Goal: Transaction & Acquisition: Subscribe to service/newsletter

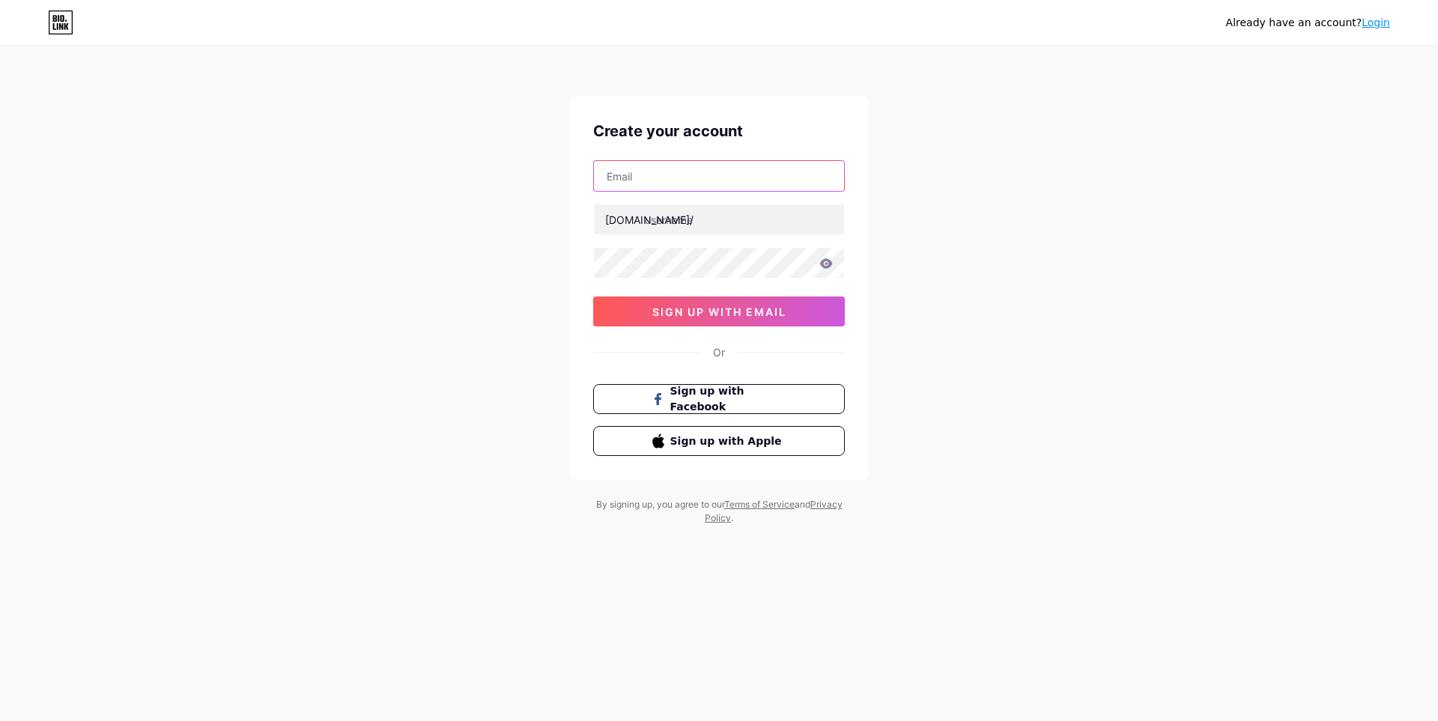
click at [640, 183] on input "text" at bounding box center [719, 176] width 250 height 30
type input "nhaelasandrina02@gmail.com"
click at [680, 217] on input "text" at bounding box center [719, 219] width 250 height 30
type input "pandawa88resmi"
click at [553, 269] on div "Already have an account? Login Create your account nhaelasandrina02@gmail.com b…" at bounding box center [719, 286] width 1438 height 573
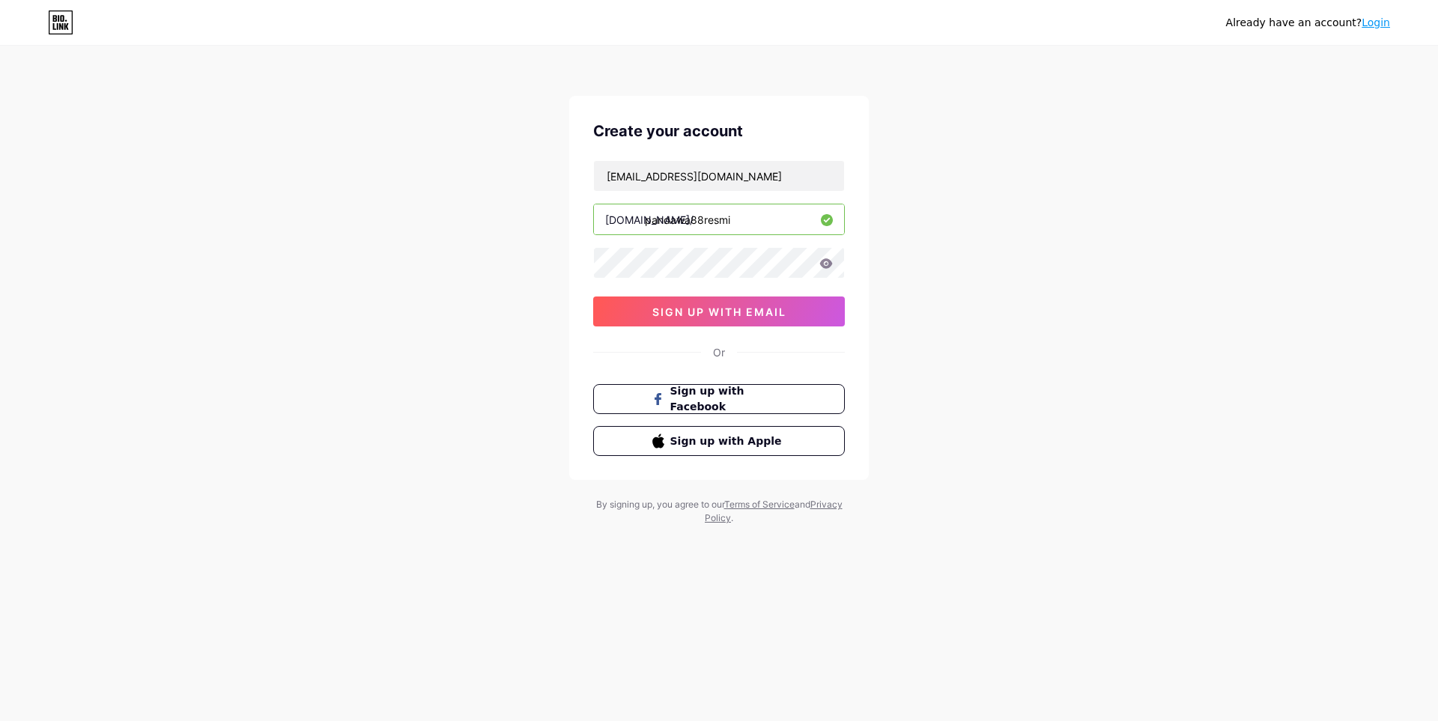
click at [539, 279] on div "Already have an account? Login Create your account nhaelasandrina02@gmail.com b…" at bounding box center [719, 286] width 1438 height 573
click at [567, 338] on div "Already have an account? Login Create your account nhaelasandrina02@gmail.com b…" at bounding box center [719, 286] width 1438 height 573
click at [646, 314] on button "sign up with email" at bounding box center [719, 312] width 252 height 30
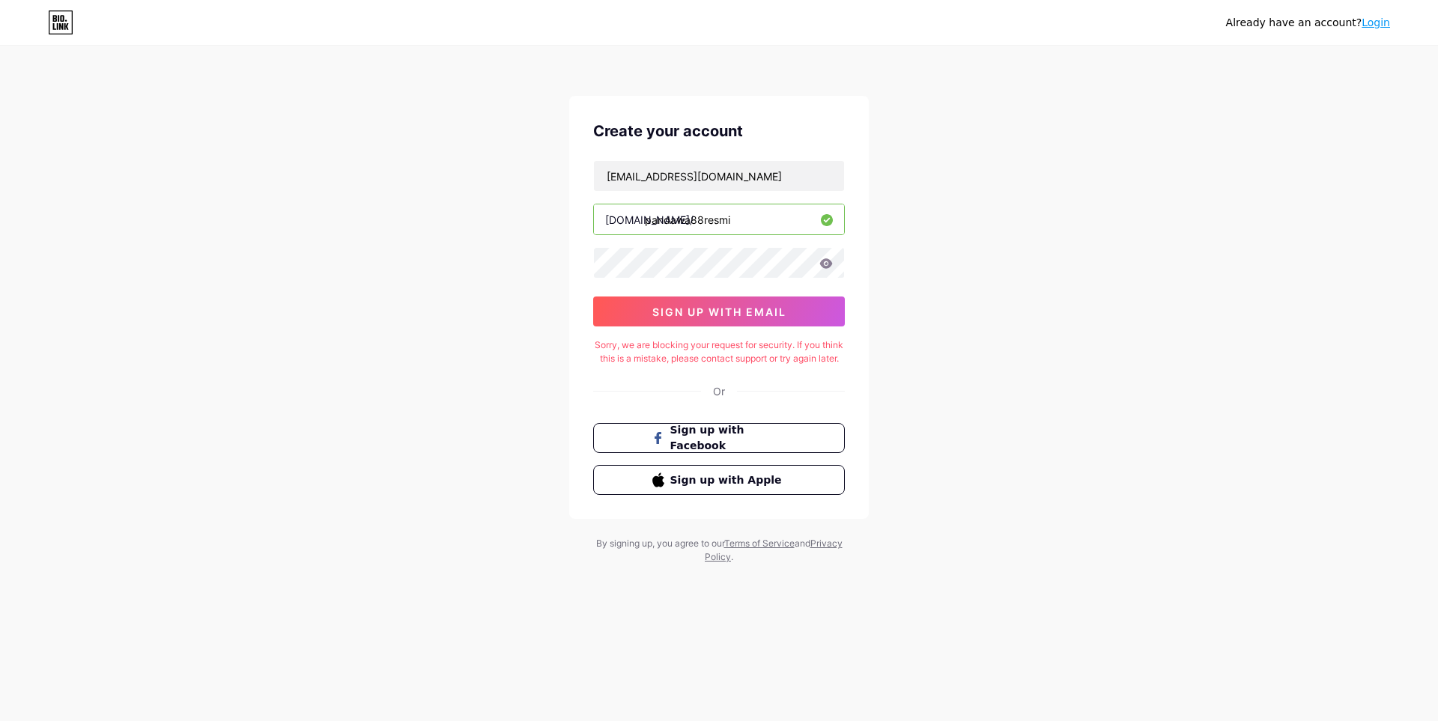
click at [825, 267] on icon at bounding box center [826, 263] width 13 height 10
click at [909, 274] on div "Already have an account? Login Create your account nhaelasandrina02@gmail.com b…" at bounding box center [719, 306] width 1438 height 612
click at [780, 360] on div "Sorry, we are blocking your request for security. If you think this is a mistak…" at bounding box center [719, 352] width 252 height 27
click at [418, 395] on div "Already have an account? Login Create your account nhaelasandrina02@gmail.com b…" at bounding box center [719, 306] width 1438 height 612
click at [826, 264] on icon at bounding box center [826, 263] width 13 height 10
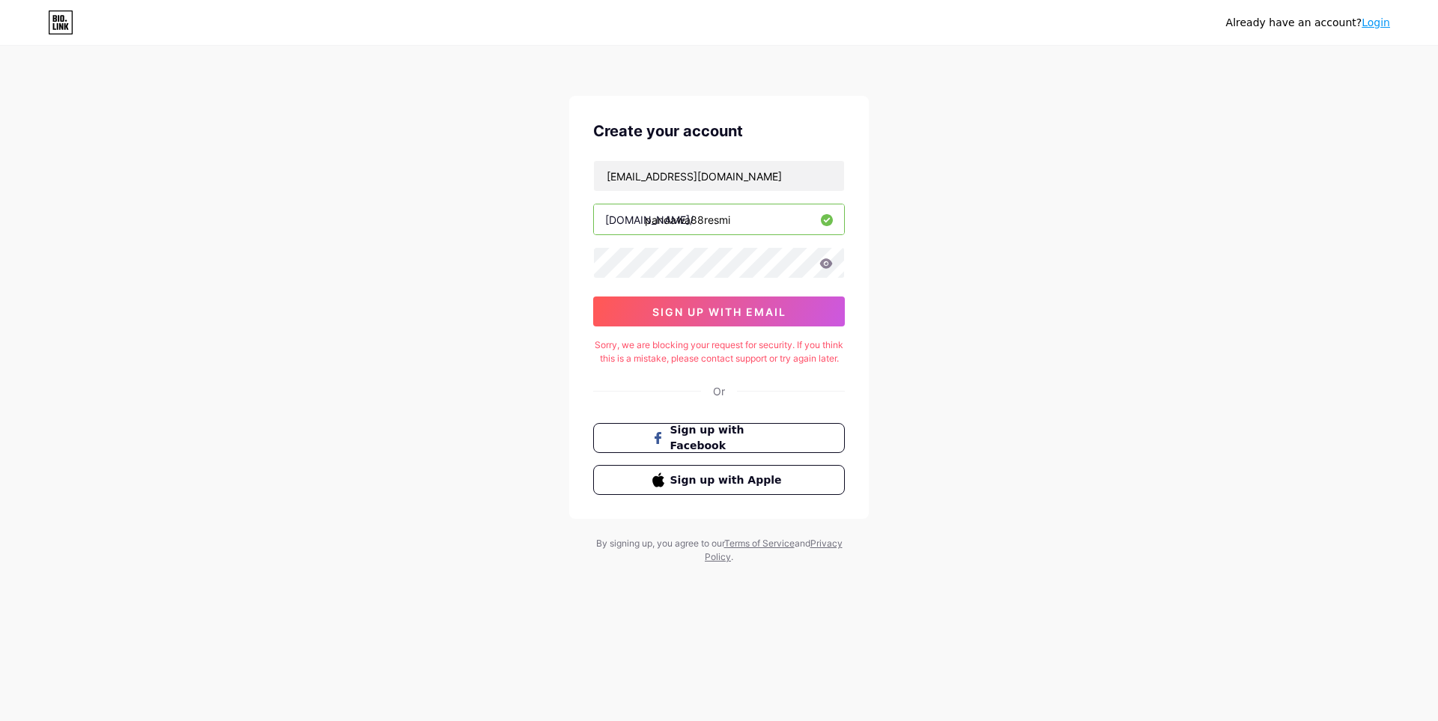
click at [1041, 252] on div "Already have an account? Login Create your account nhaelasandrina02@gmail.com b…" at bounding box center [719, 306] width 1438 height 612
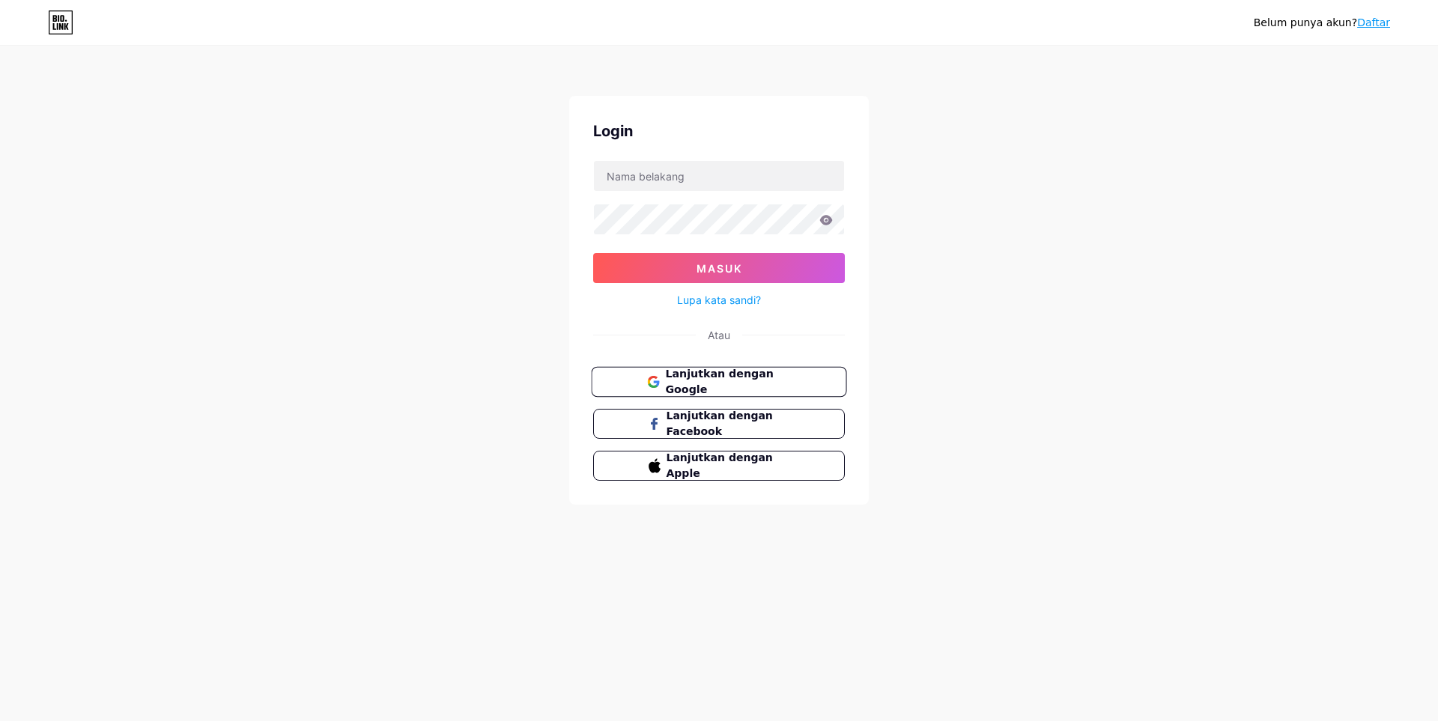
click at [756, 386] on font "Lanjutkan dengan Google" at bounding box center [719, 382] width 108 height 28
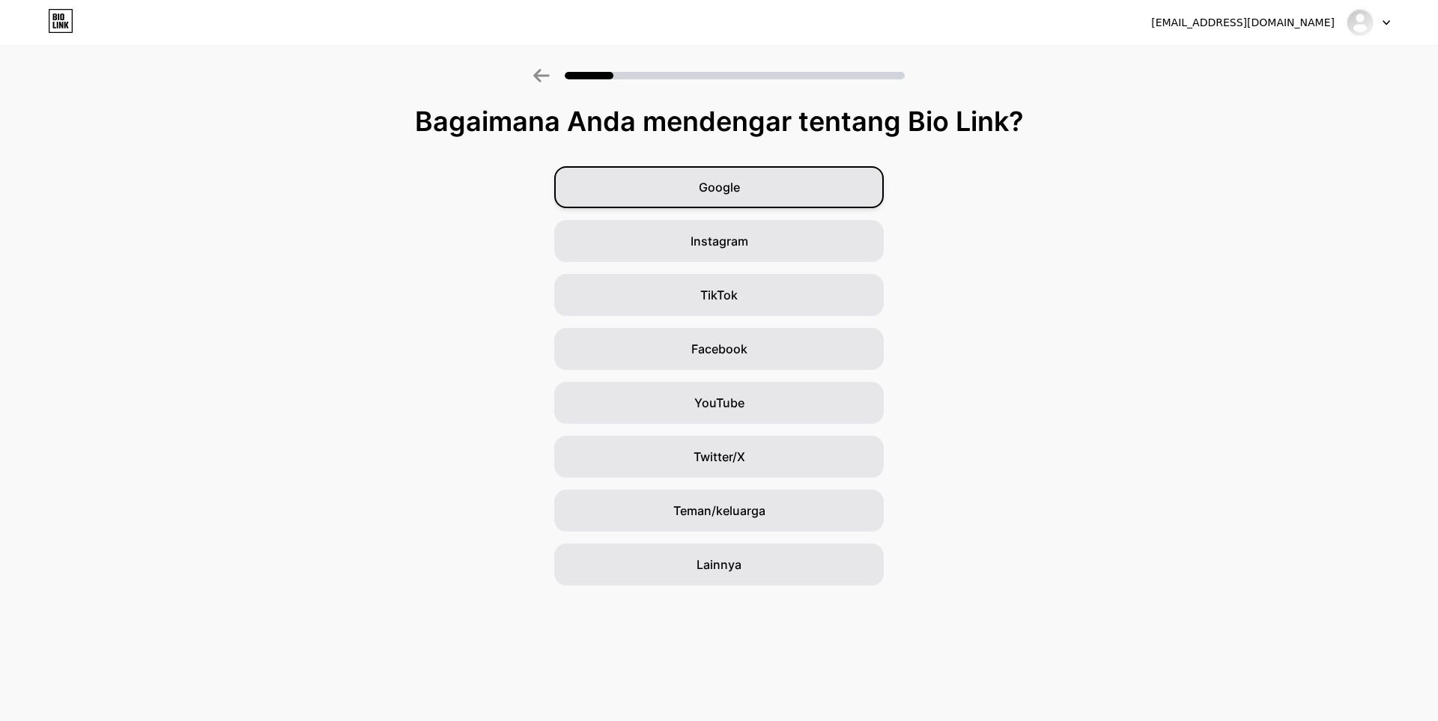
click at [721, 199] on div "Google" at bounding box center [719, 187] width 330 height 42
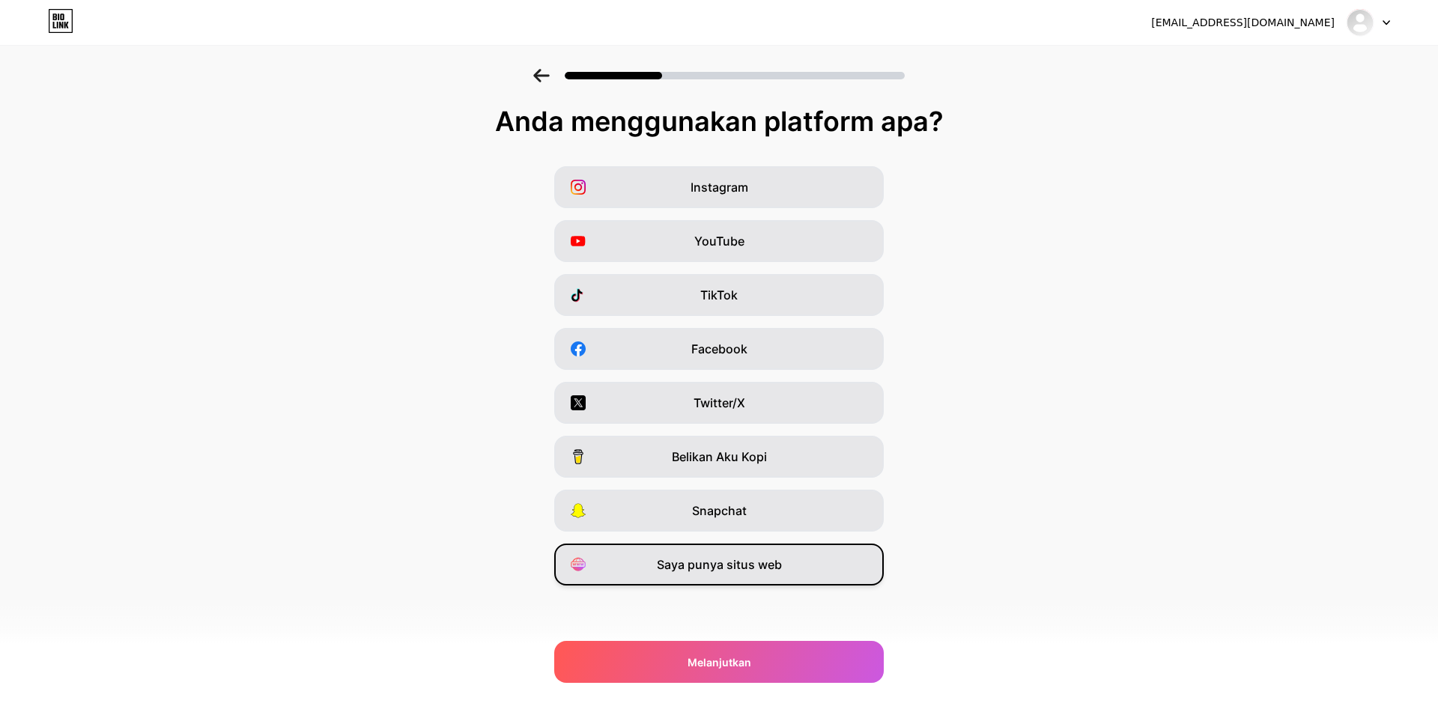
click at [680, 573] on span "Saya punya situs web" at bounding box center [719, 565] width 125 height 18
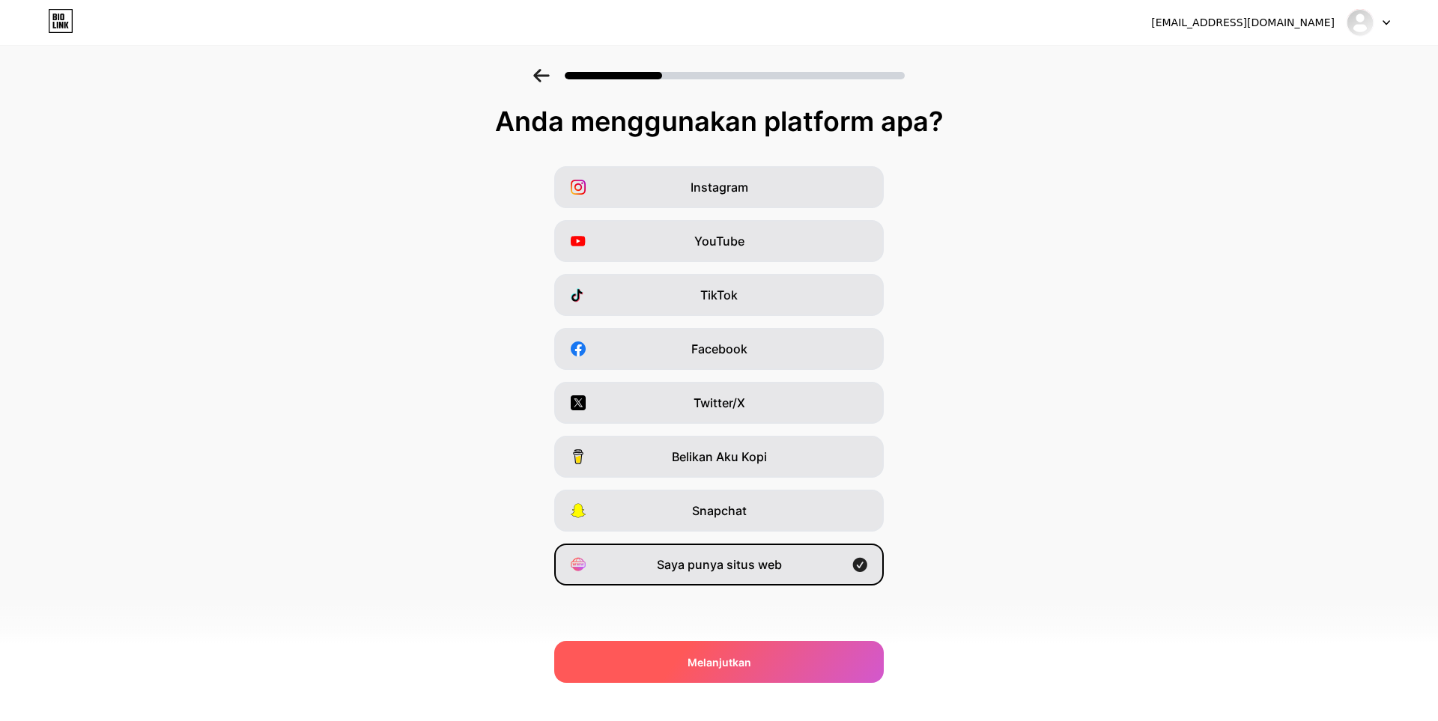
click at [684, 674] on div "Melanjutkan" at bounding box center [719, 662] width 330 height 42
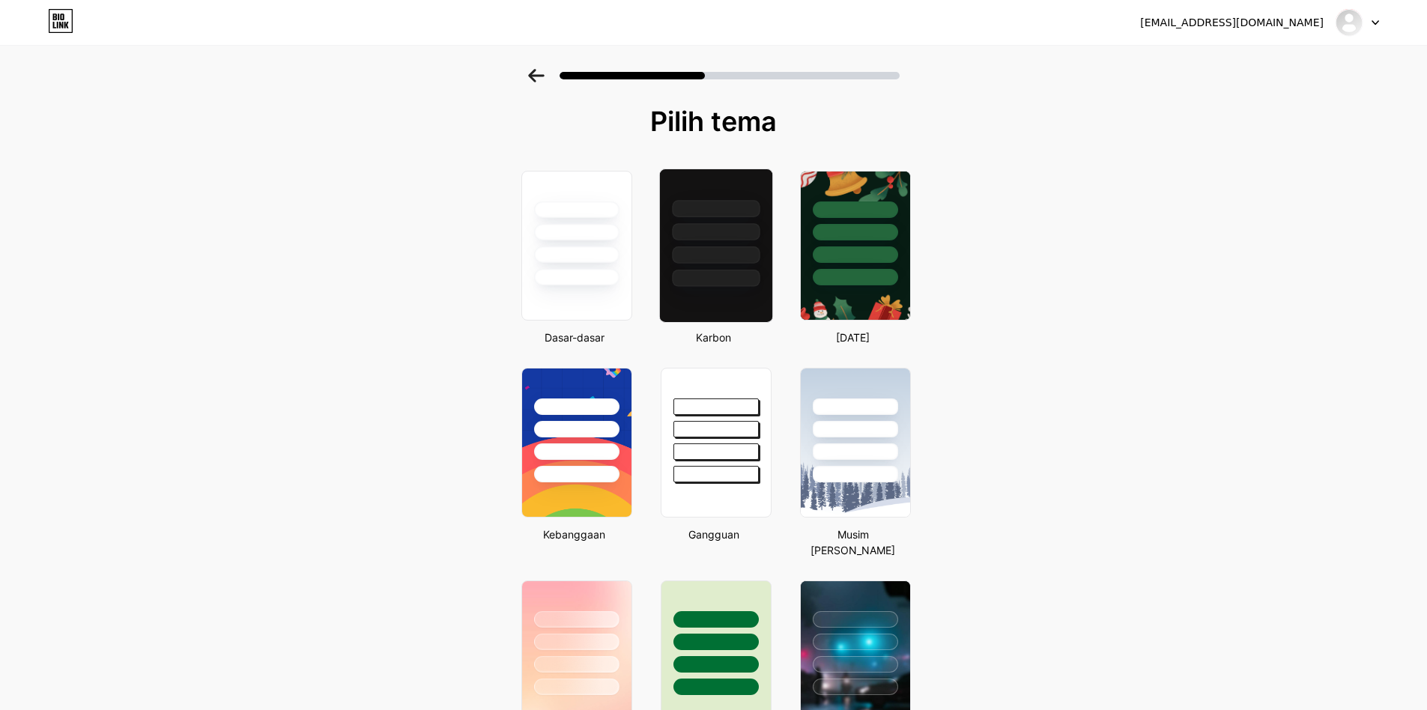
click at [762, 311] on div at bounding box center [715, 246] width 114 height 154
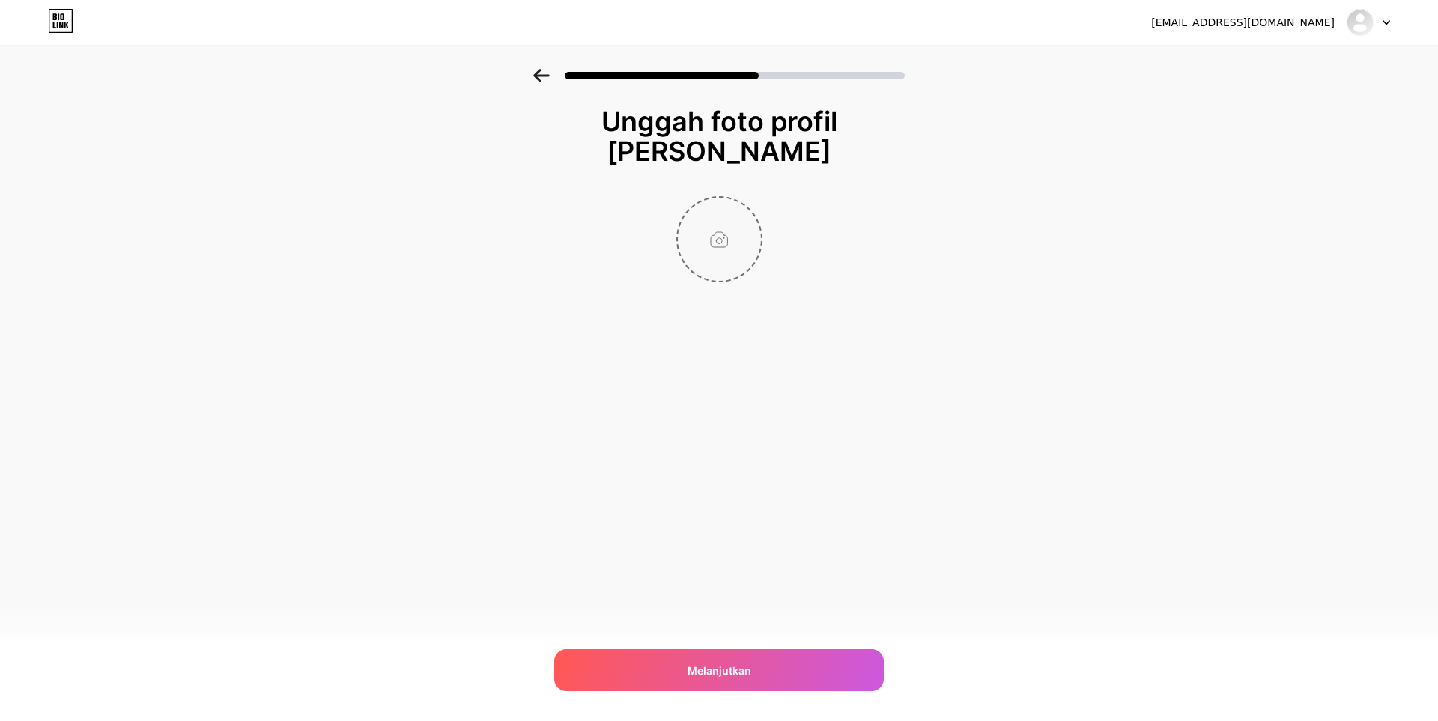
click at [711, 240] on input "file" at bounding box center [719, 239] width 83 height 83
type input "C:\fakepath\Modern Minimalist Graffiti Urban Brand Logo (1) (2).png"
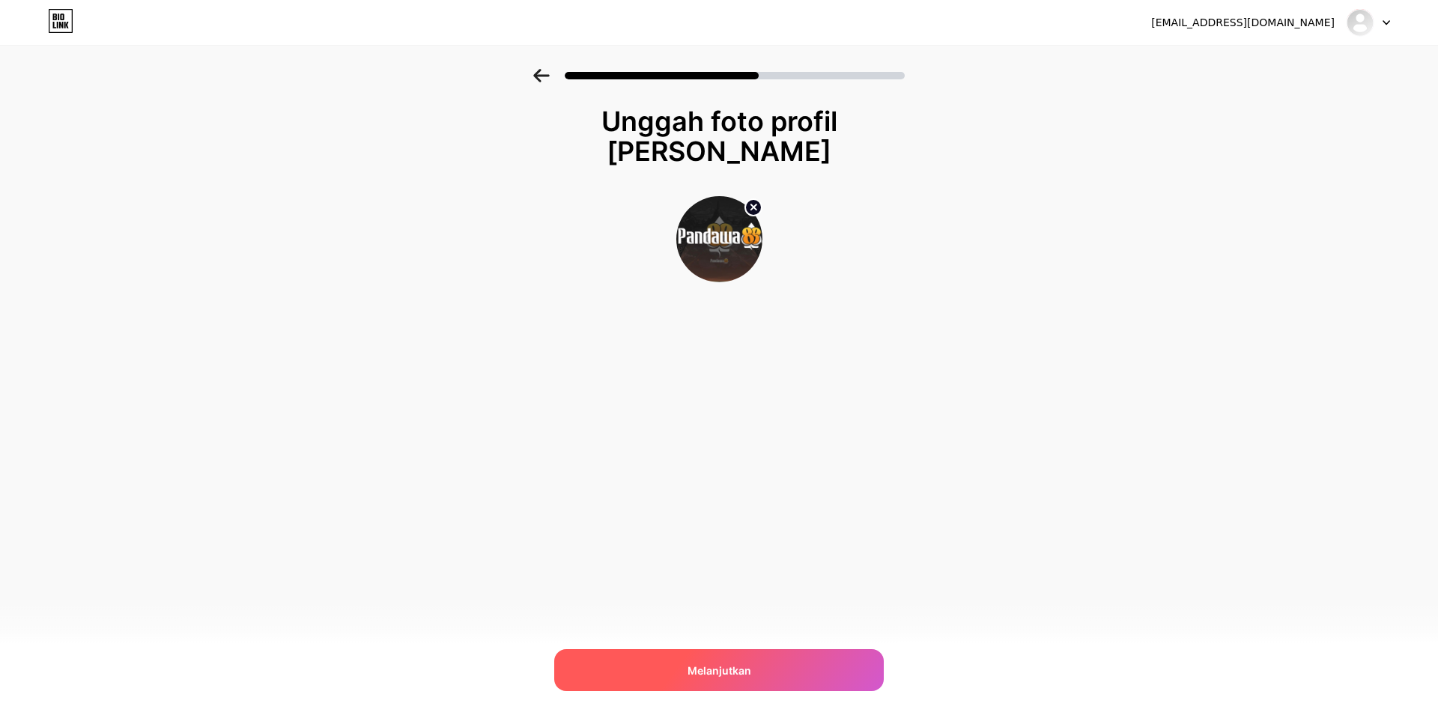
click at [727, 677] on span "Melanjutkan" at bounding box center [720, 671] width 64 height 16
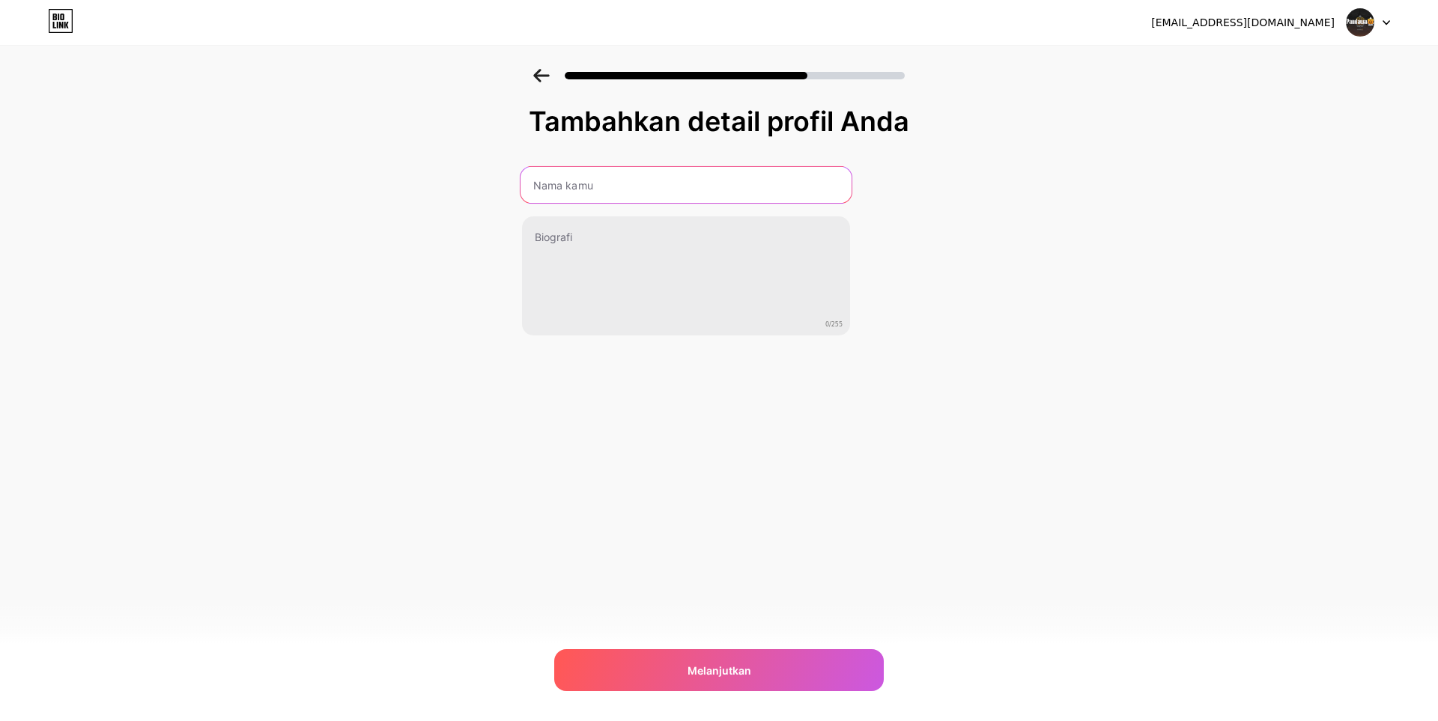
click at [574, 194] on input "text" at bounding box center [686, 185] width 331 height 36
type input "PANDAWA88"
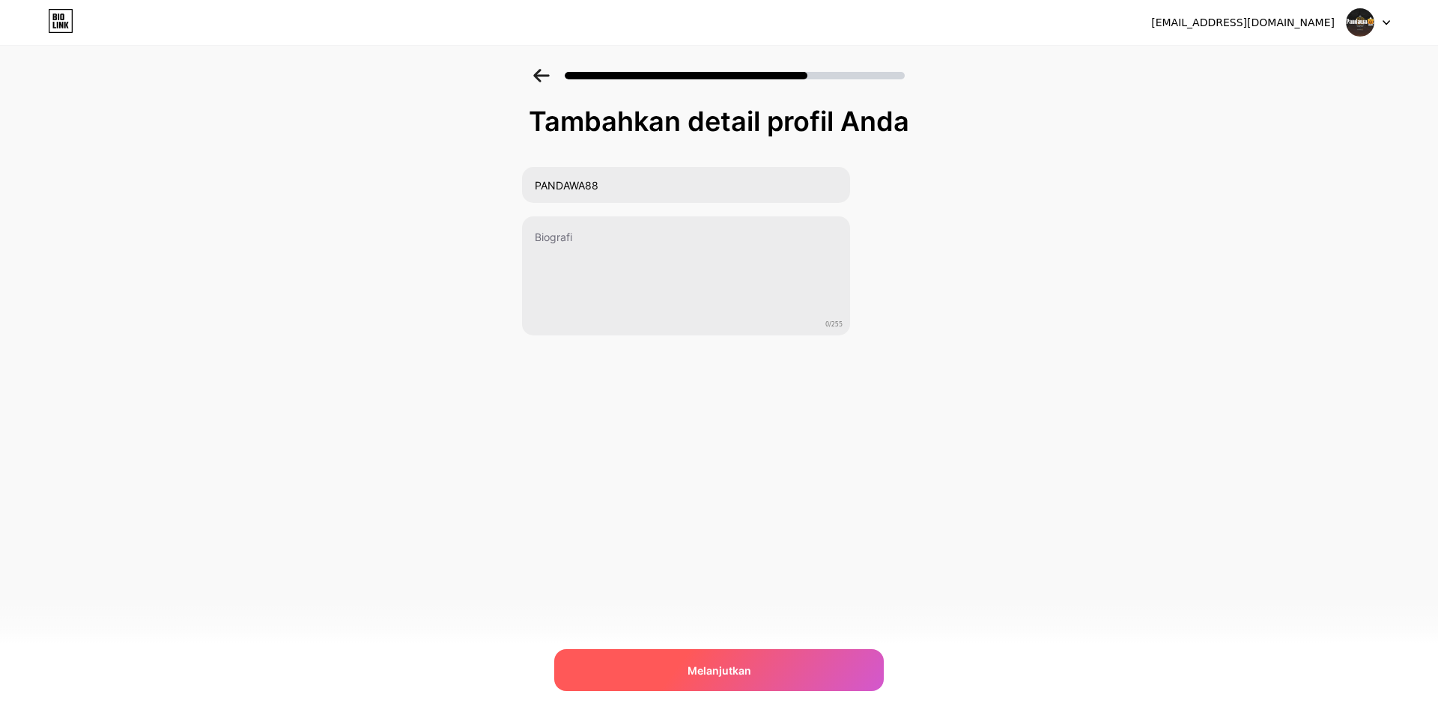
click at [712, 672] on font "Melanjutkan" at bounding box center [720, 670] width 64 height 13
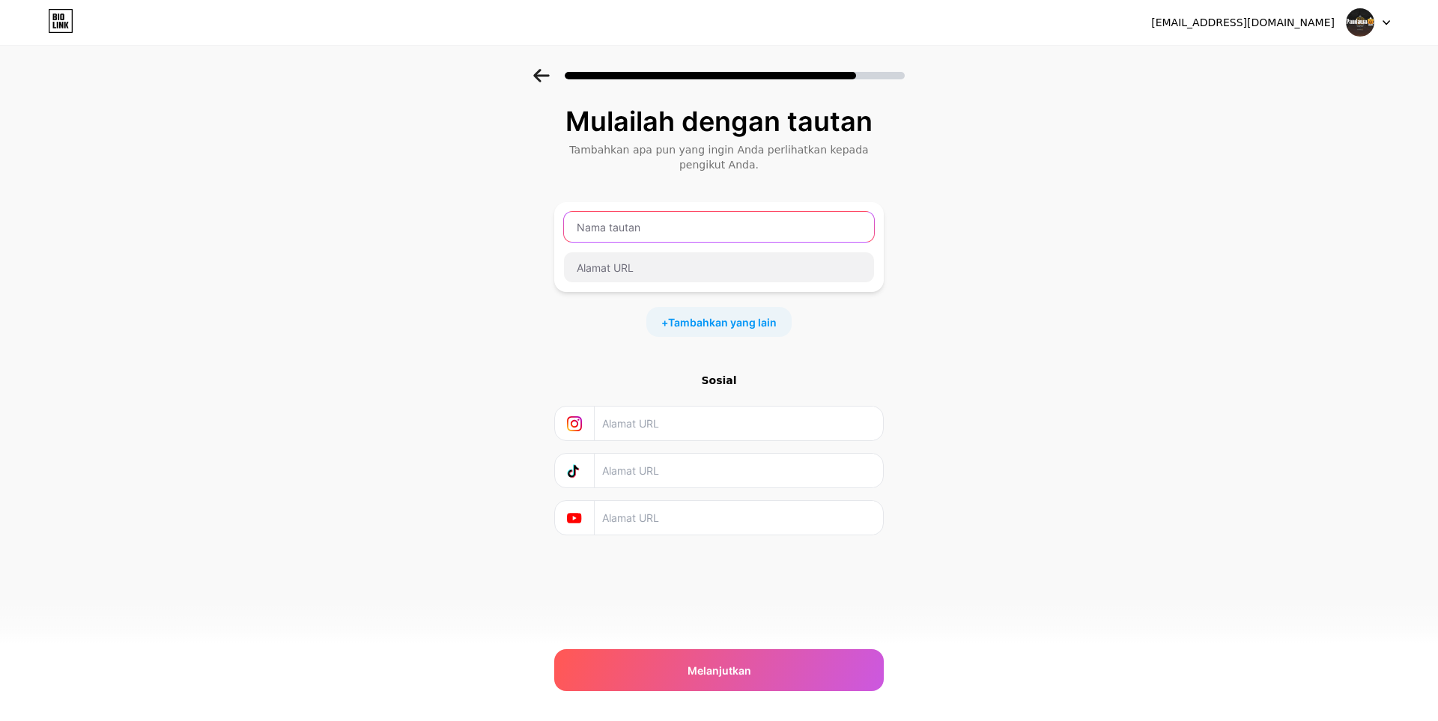
click at [665, 228] on input "text" at bounding box center [719, 227] width 310 height 30
type input "P"
type input "pandawa88resmi"
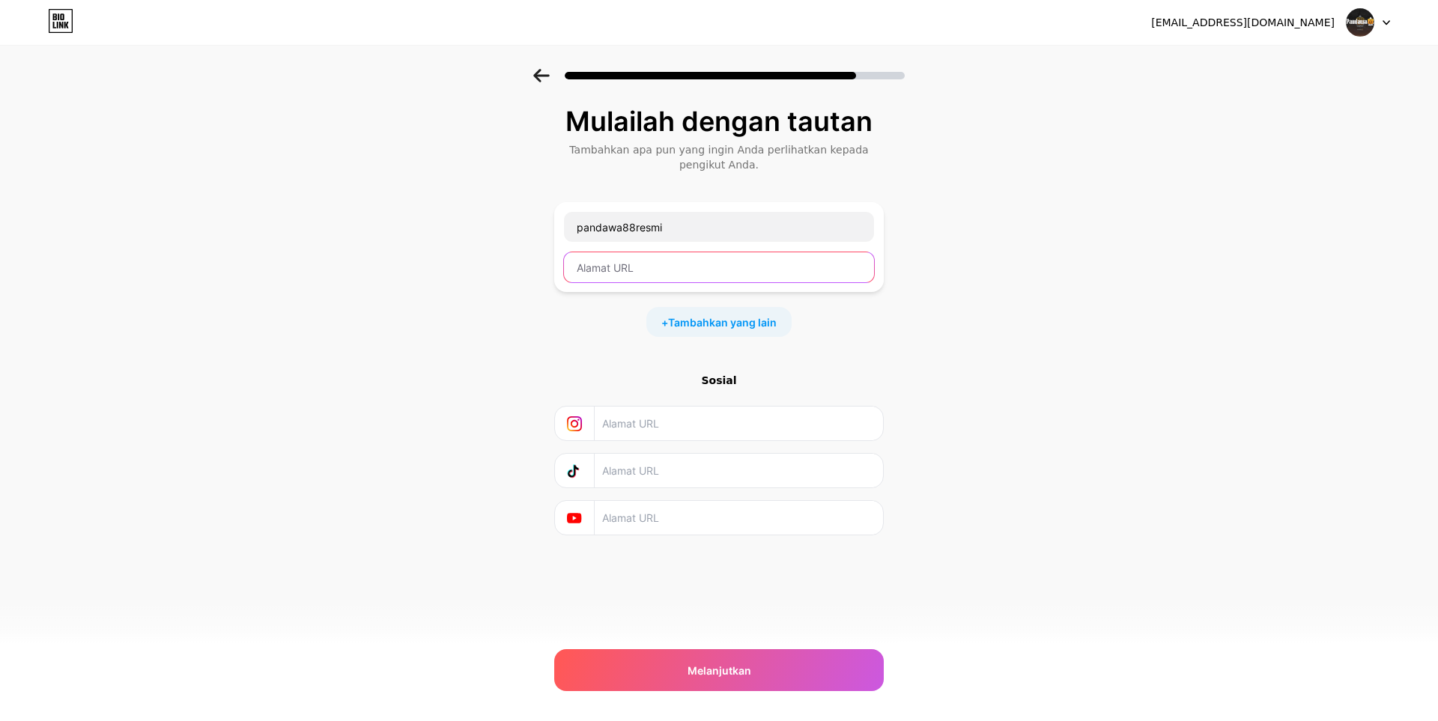
click at [639, 270] on input "text" at bounding box center [719, 267] width 310 height 30
click at [460, 348] on div "Mulailah dengan tautan Tambahkan apa pun yang ingin Anda perlihatkan kepada pen…" at bounding box center [719, 340] width 1438 height 542
click at [650, 277] on input "text" at bounding box center [719, 267] width 310 height 30
paste input "https://pandawa88.id/"
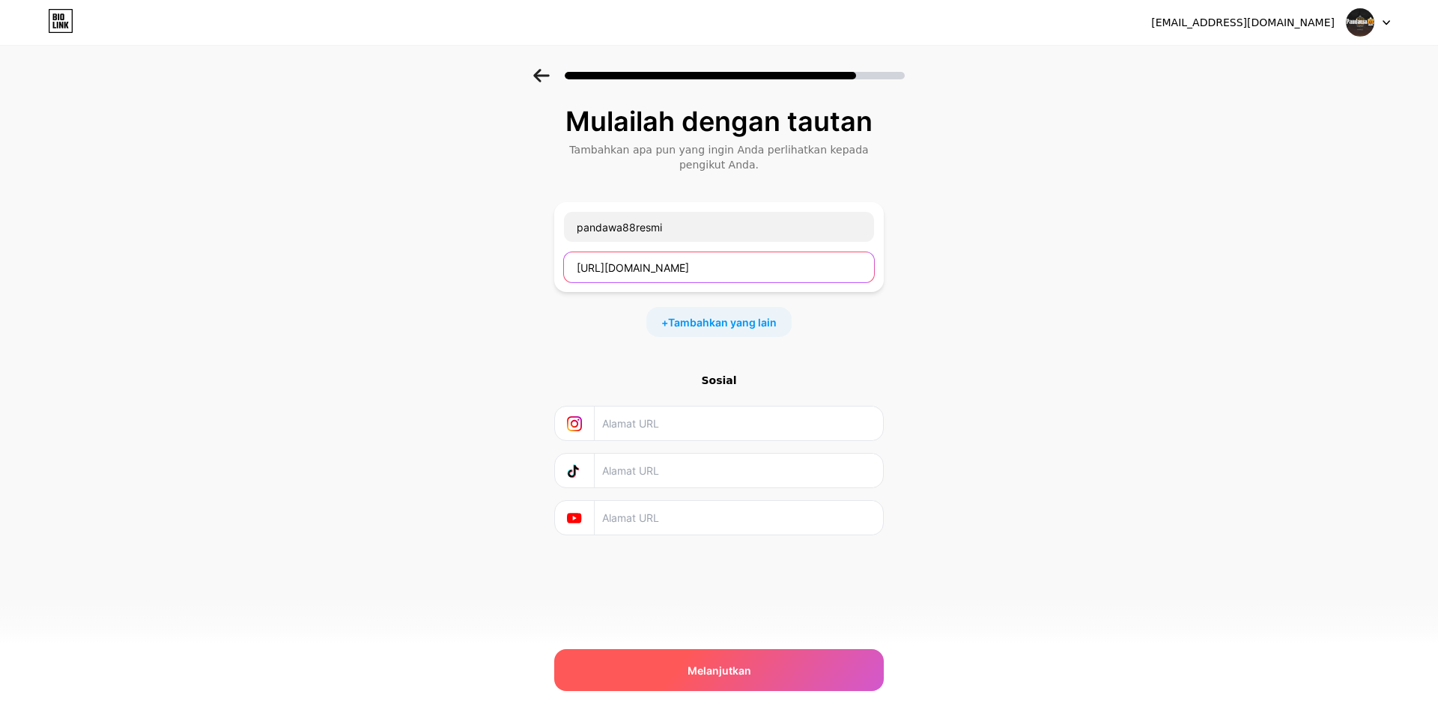
type input "[URL][DOMAIN_NAME]"
click at [728, 667] on font "Melanjutkan" at bounding box center [720, 670] width 64 height 13
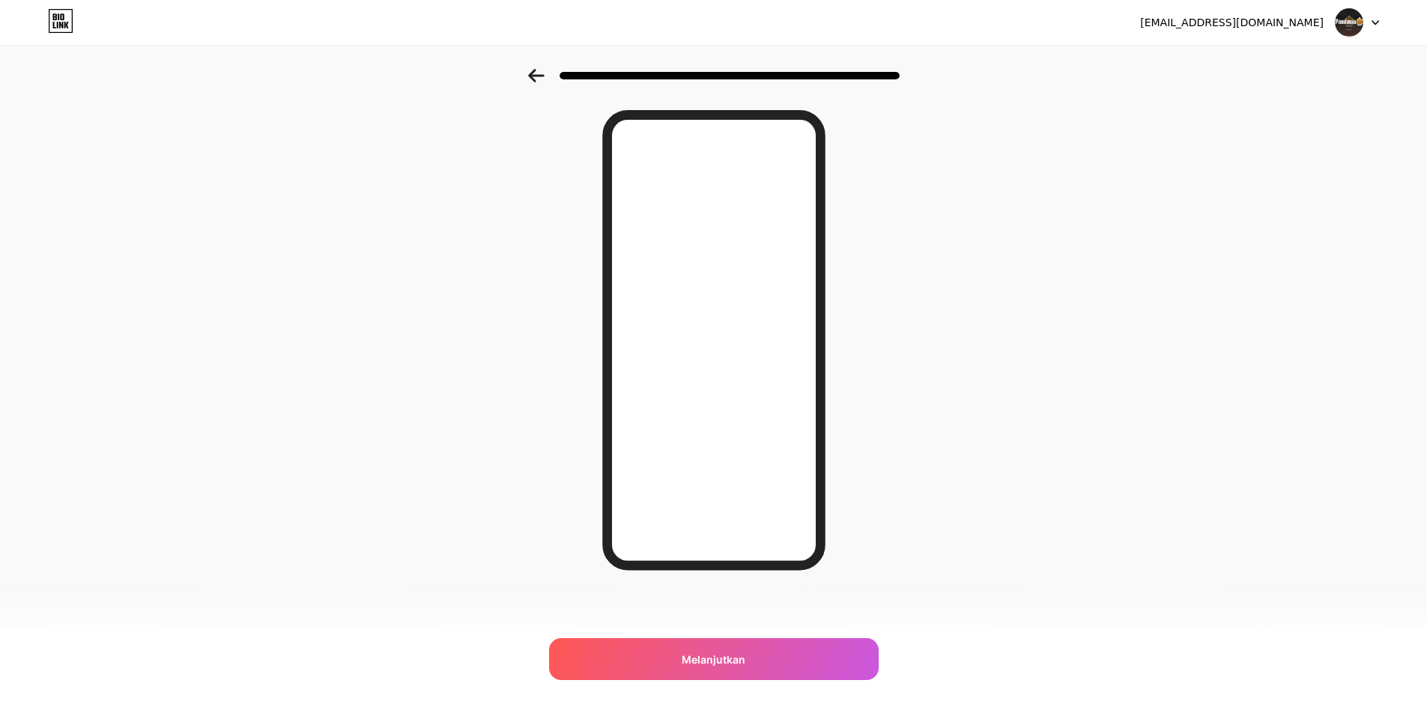
scroll to position [43, 0]
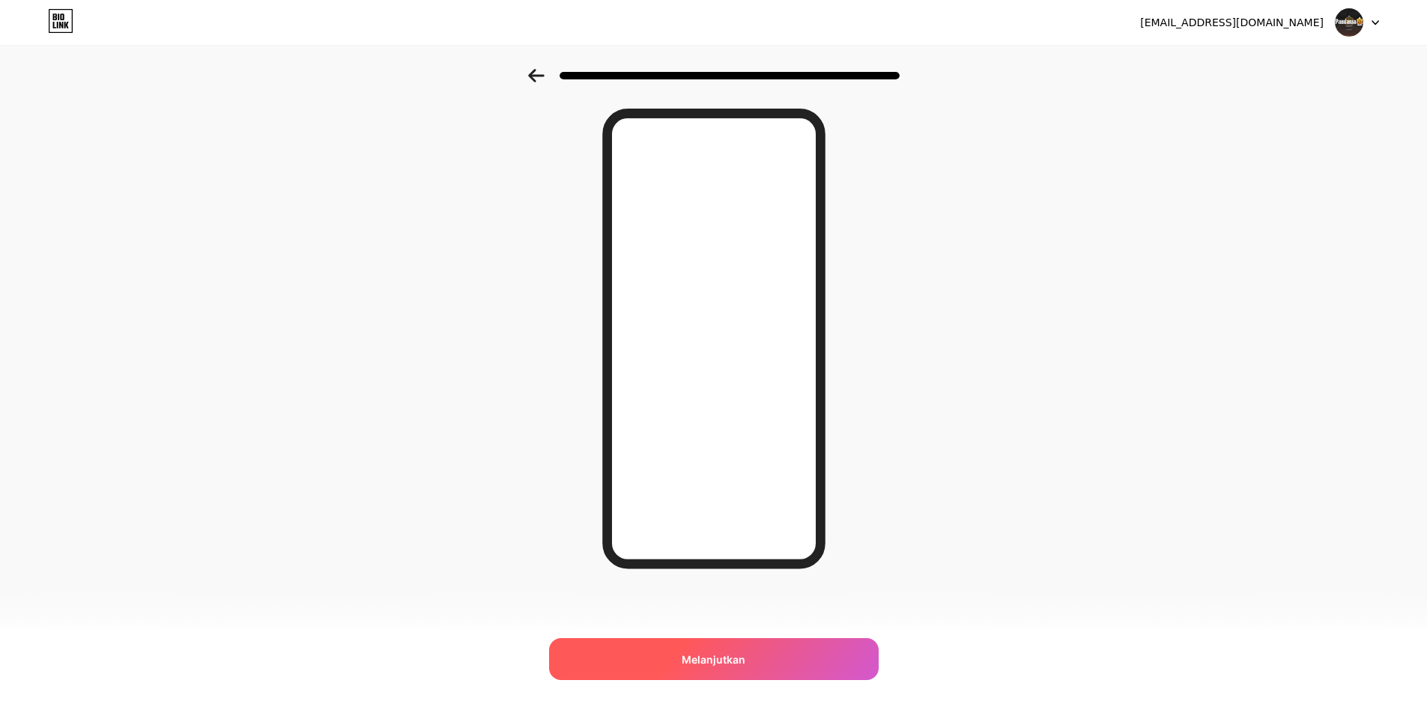
click at [714, 658] on font "Melanjutkan" at bounding box center [714, 659] width 64 height 13
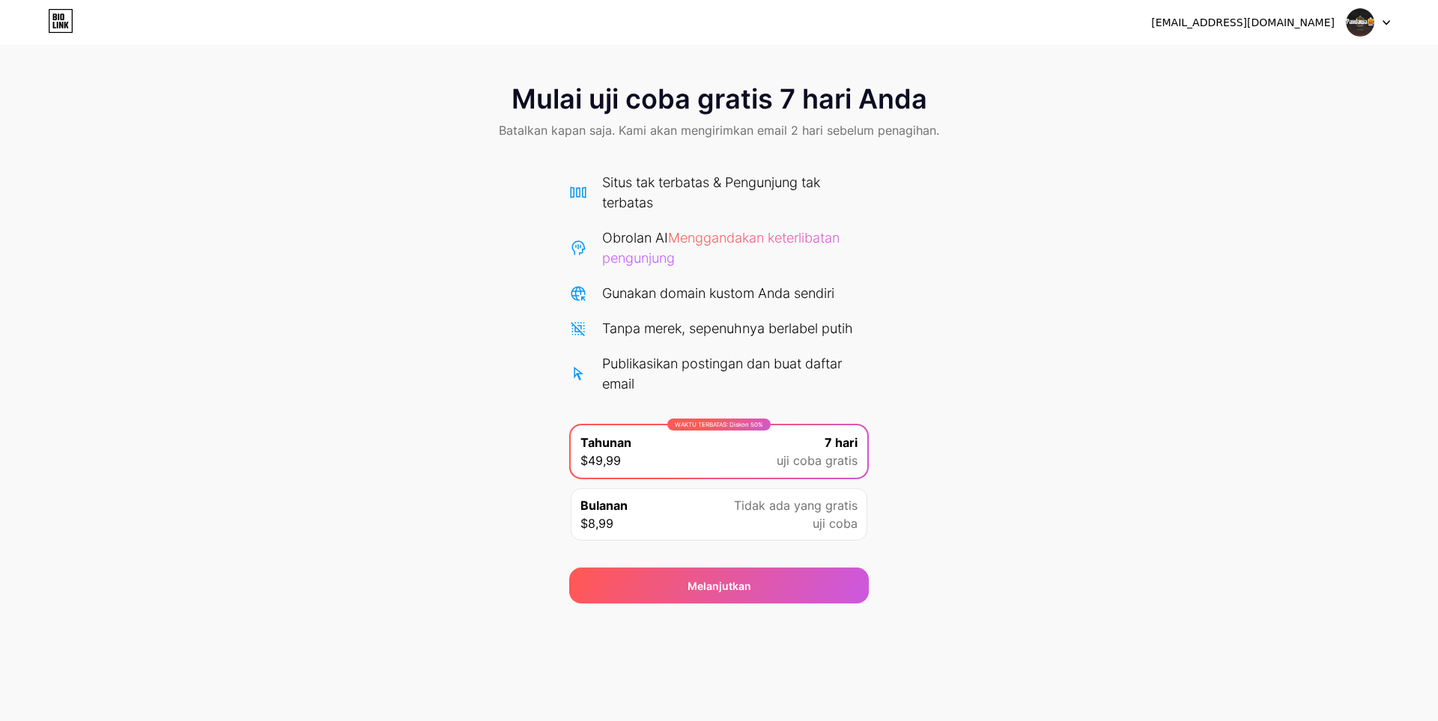
click at [676, 524] on div "Bulanan $8,99 Tidak ada yang gratis uji coba" at bounding box center [719, 514] width 297 height 52
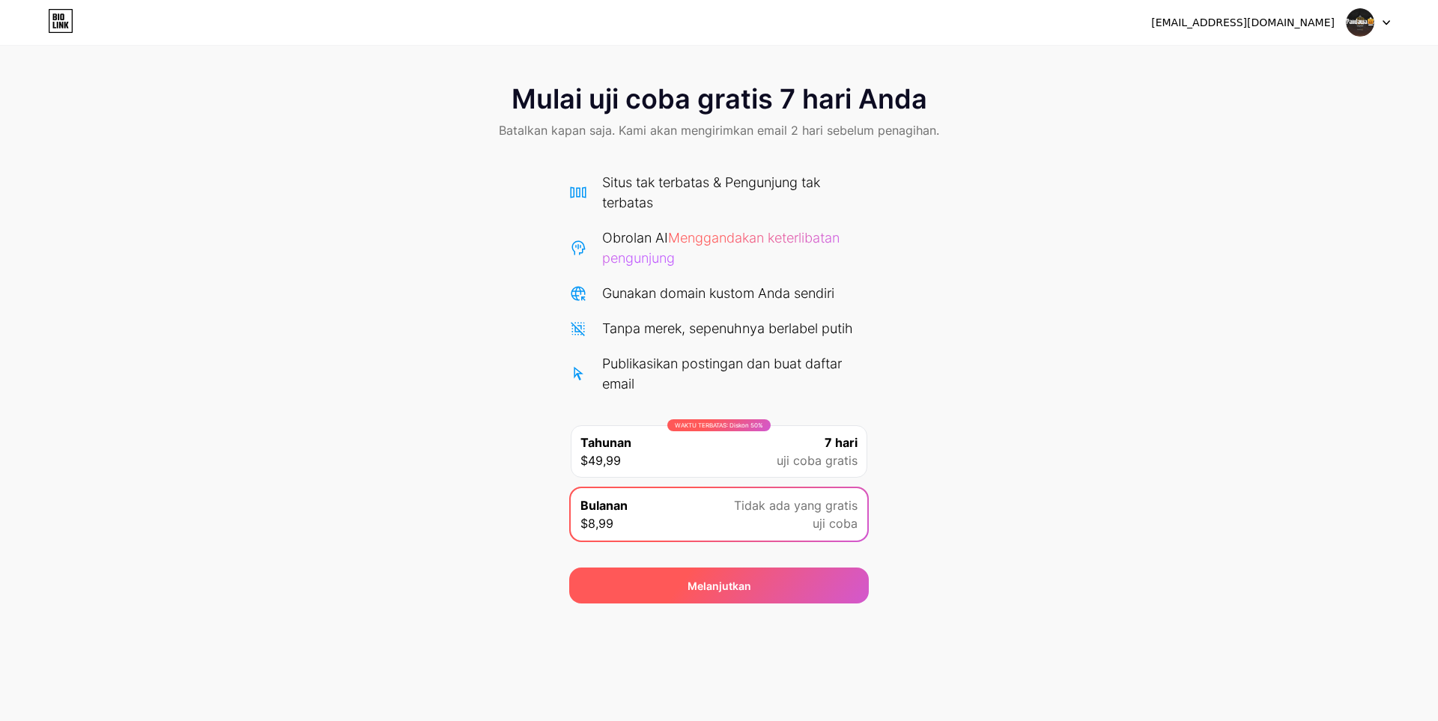
click at [649, 580] on div "Melanjutkan" at bounding box center [719, 586] width 300 height 36
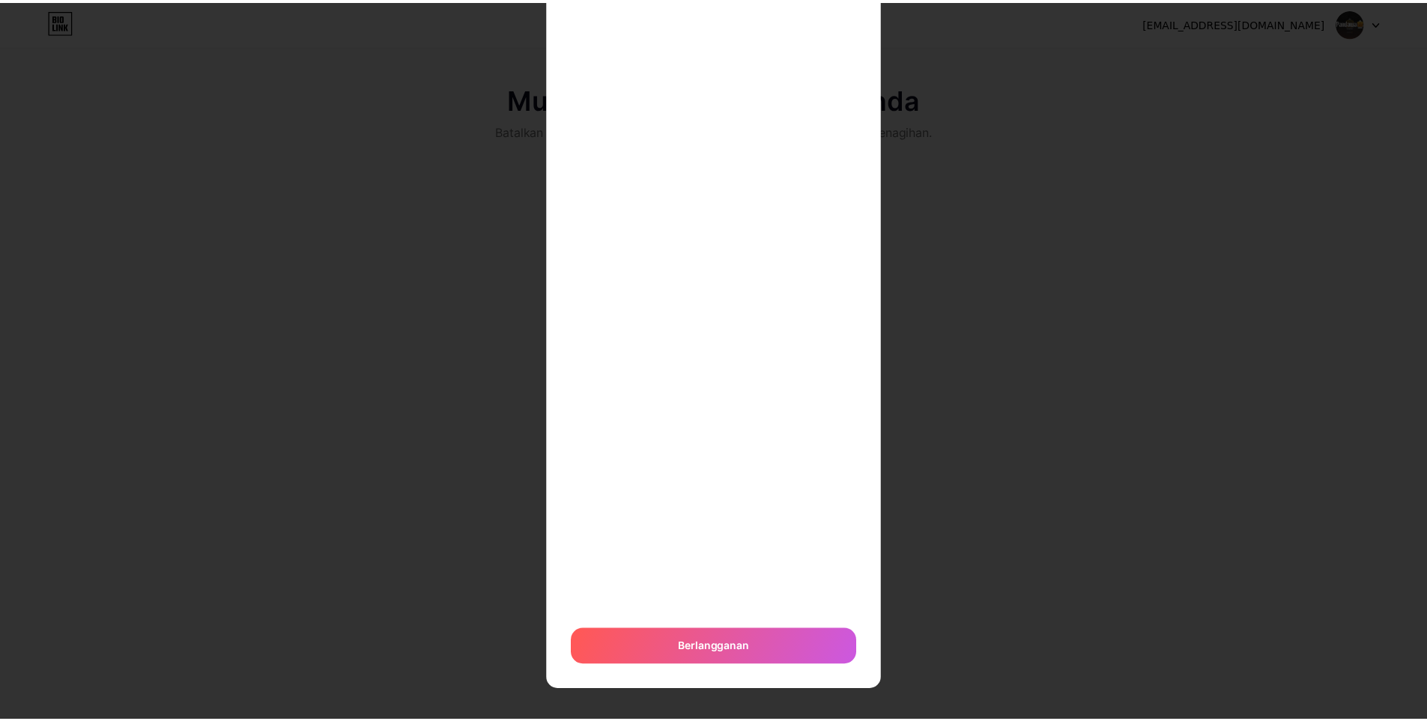
scroll to position [186, 0]
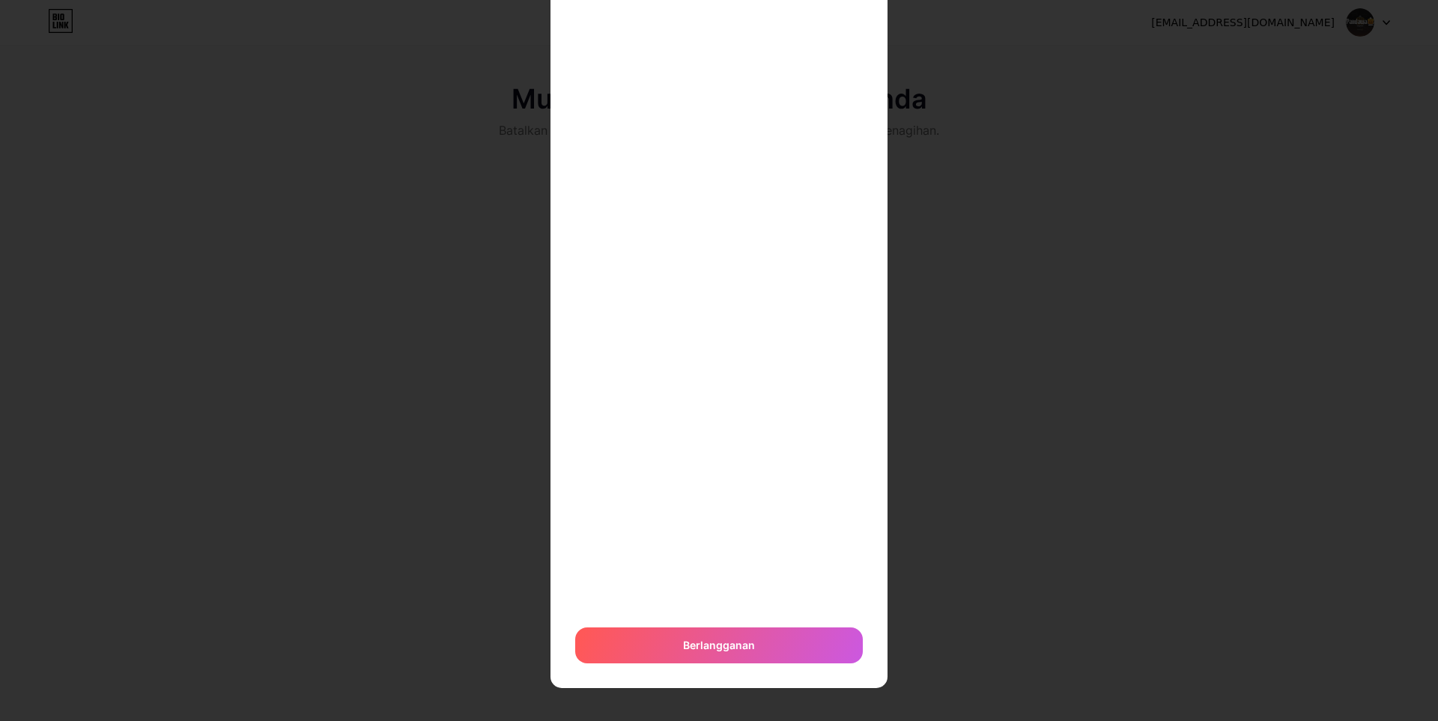
drag, startPoint x: 616, startPoint y: 645, endPoint x: 633, endPoint y: 604, distance: 44.4
click at [616, 646] on div "Berlangganan" at bounding box center [719, 646] width 288 height 36
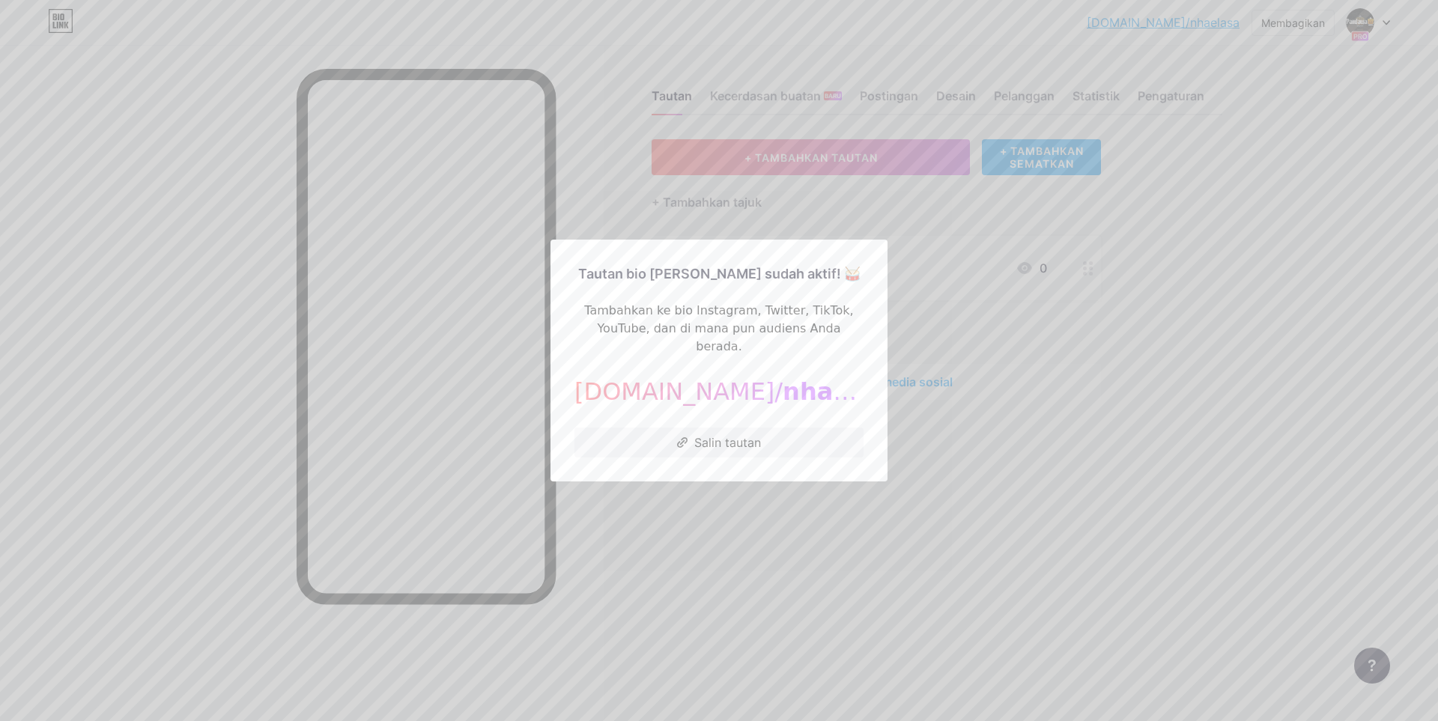
click at [706, 503] on div at bounding box center [719, 360] width 1438 height 721
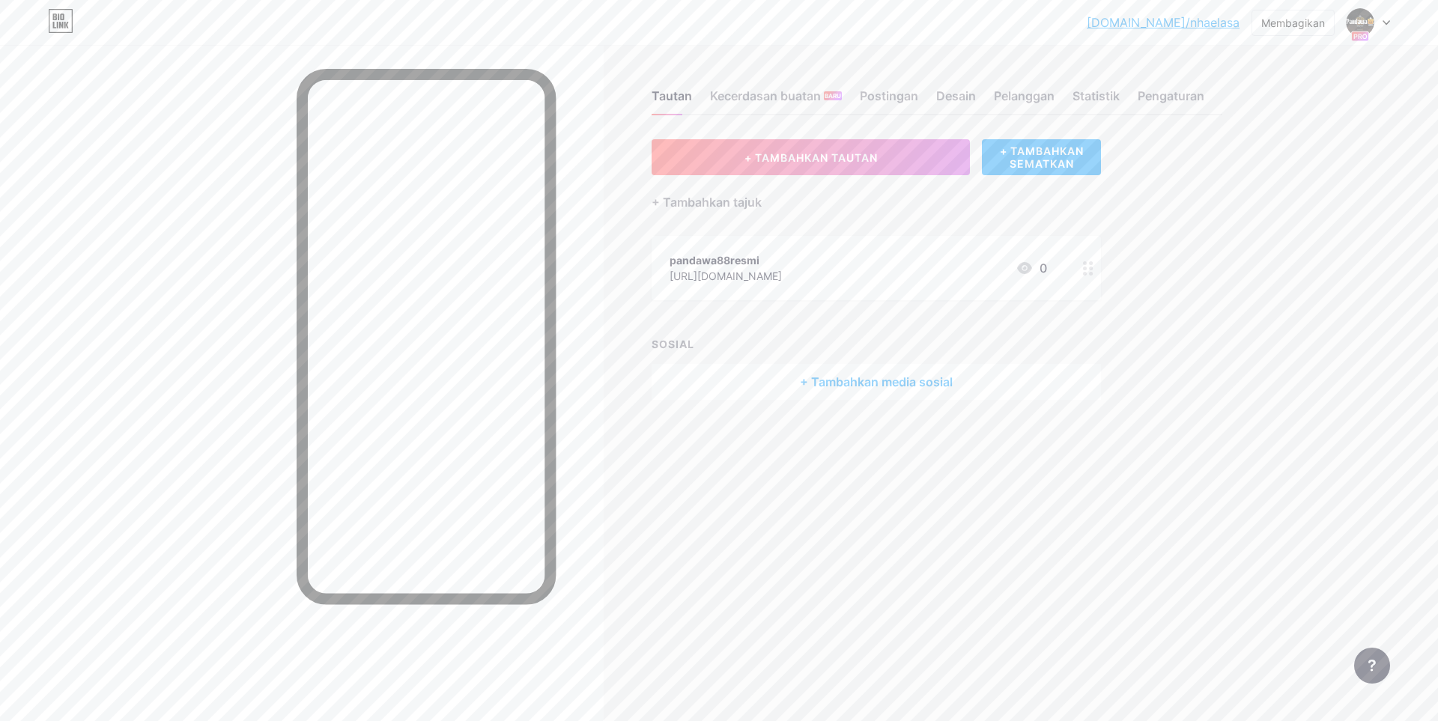
click at [1086, 268] on circle at bounding box center [1085, 269] width 4 height 4
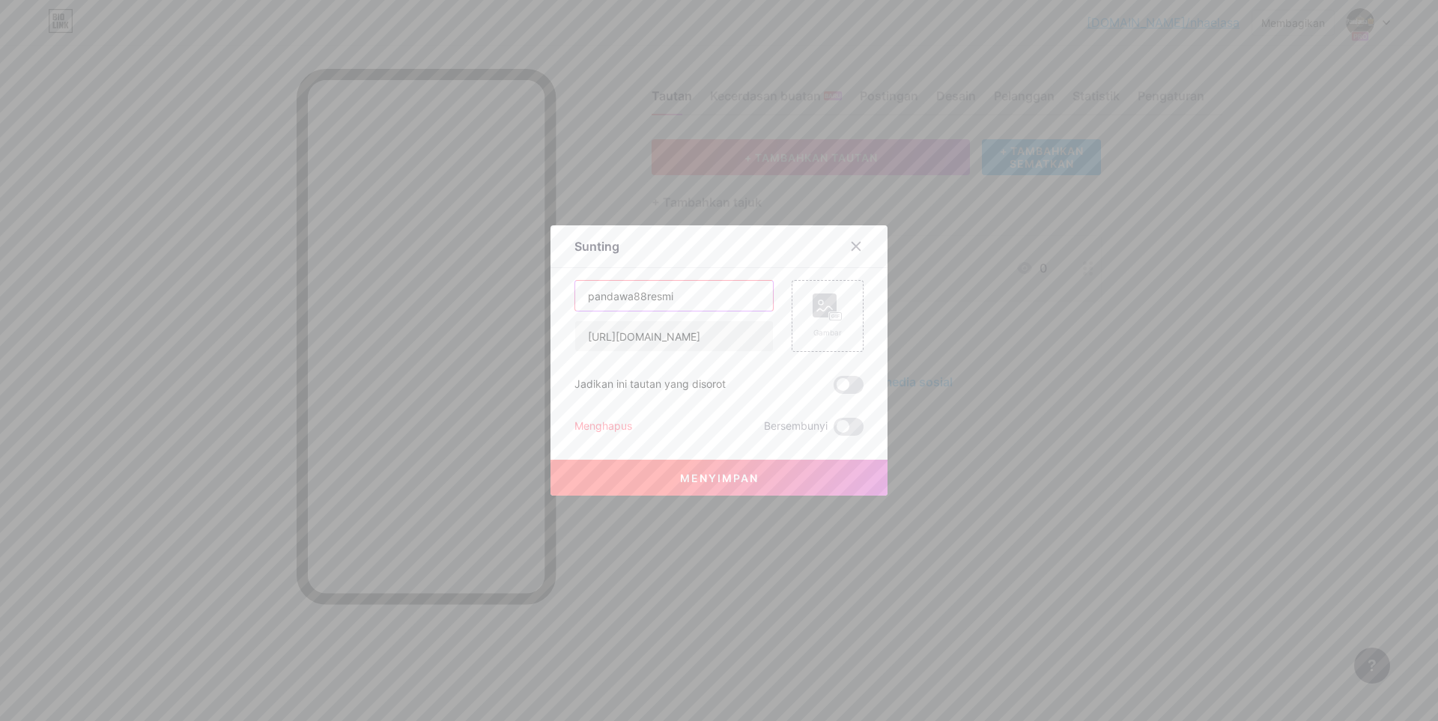
click at [695, 298] on input "pandawa88resmi" at bounding box center [674, 296] width 198 height 30
type input "PANDAWA88"
click at [700, 476] on font "Menyimpan" at bounding box center [719, 478] width 79 height 13
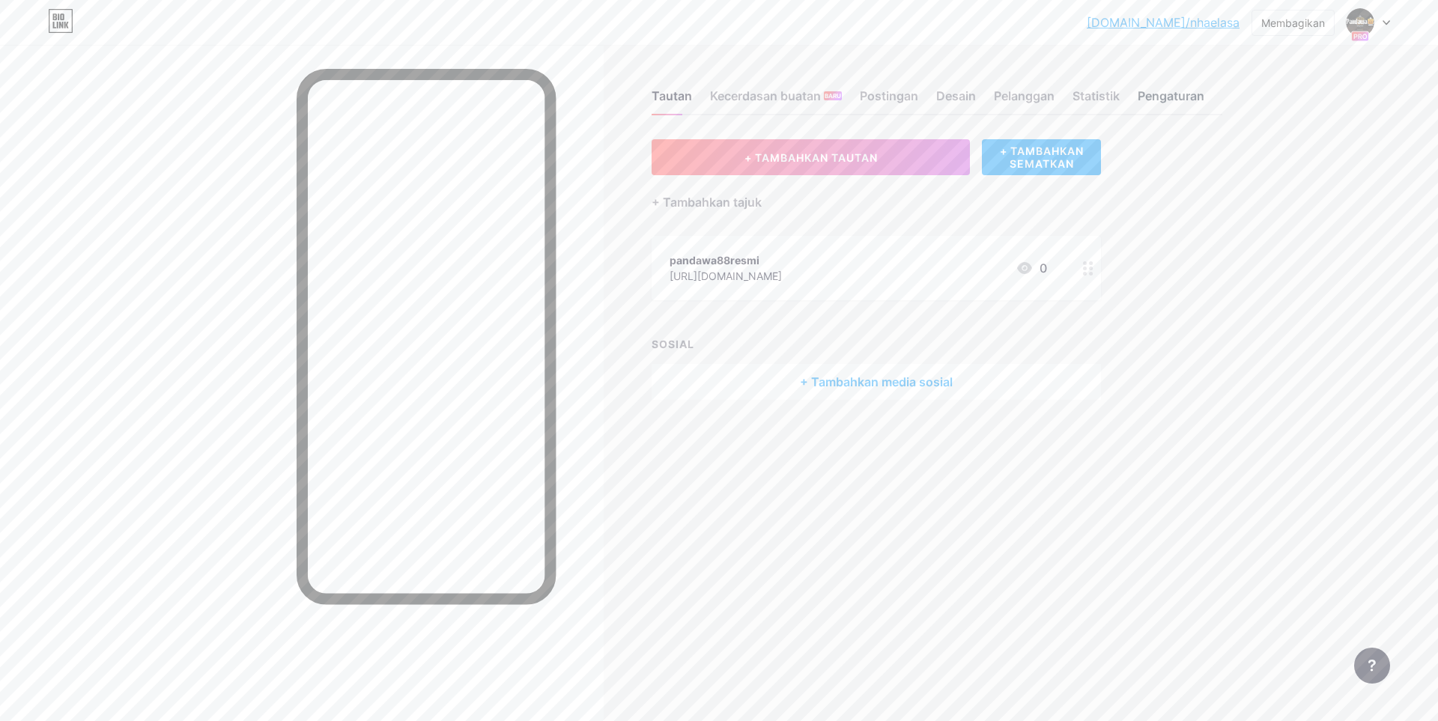
click at [1165, 97] on font "Pengaturan" at bounding box center [1171, 95] width 67 height 15
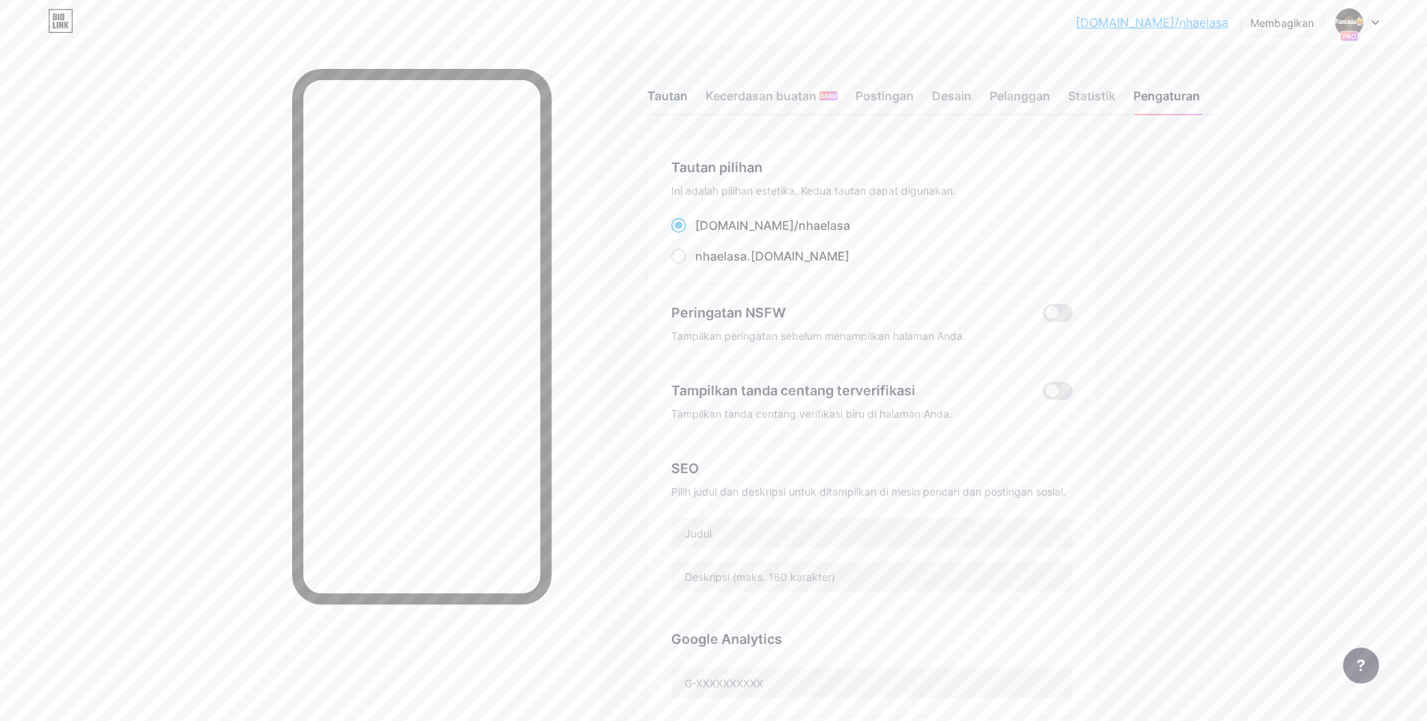
click at [674, 99] on font "Tautan" at bounding box center [667, 95] width 40 height 15
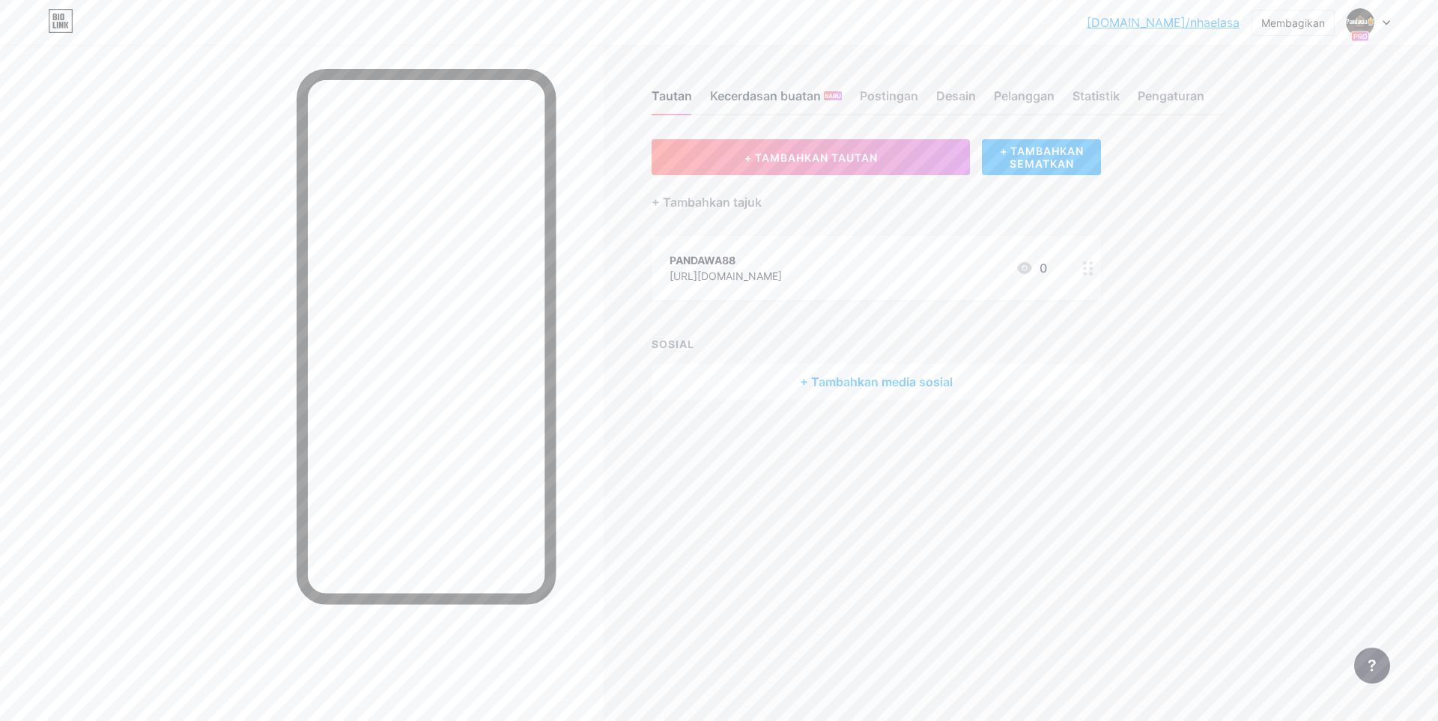
click at [770, 94] on font "Kecerdasan buatan" at bounding box center [765, 95] width 111 height 15
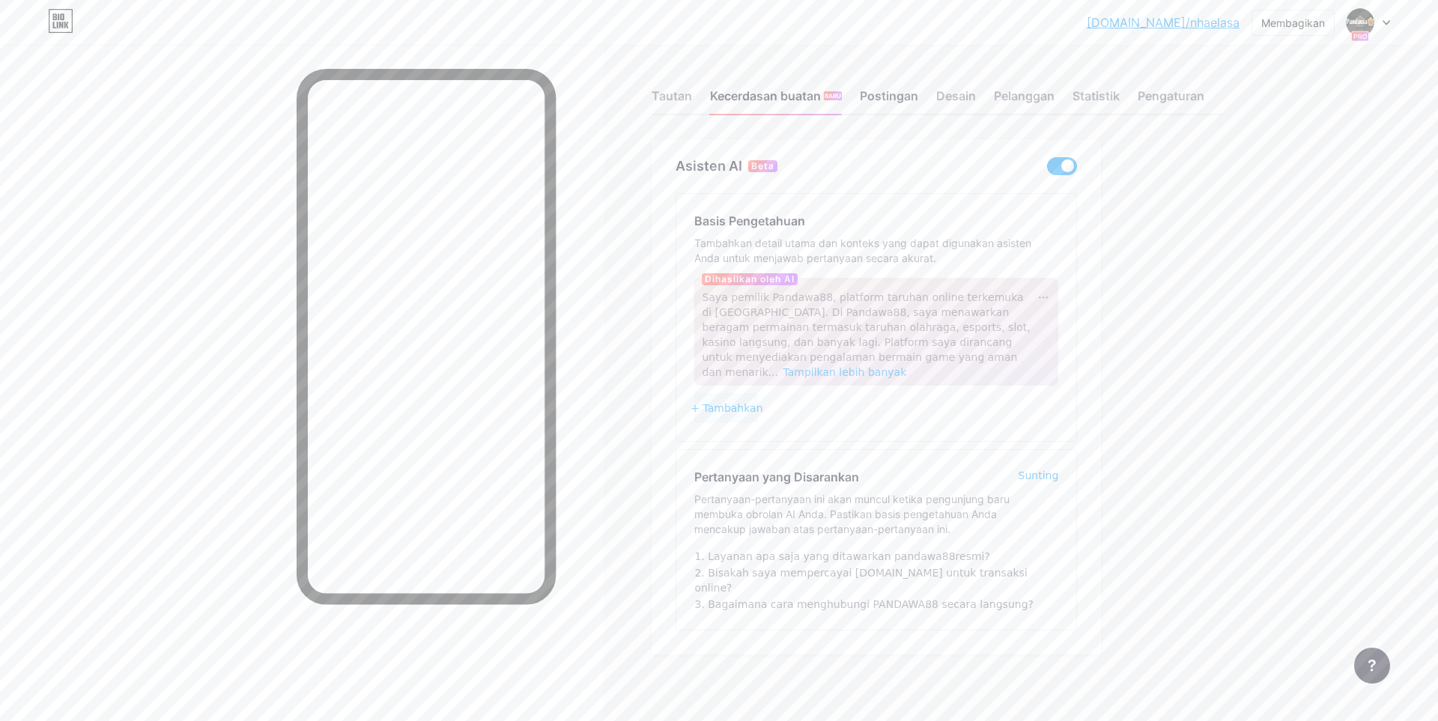
click at [890, 94] on font "Postingan" at bounding box center [889, 95] width 58 height 15
click at [955, 94] on font "Desain" at bounding box center [956, 95] width 40 height 15
click at [1177, 100] on font "Pengaturan" at bounding box center [1171, 95] width 67 height 15
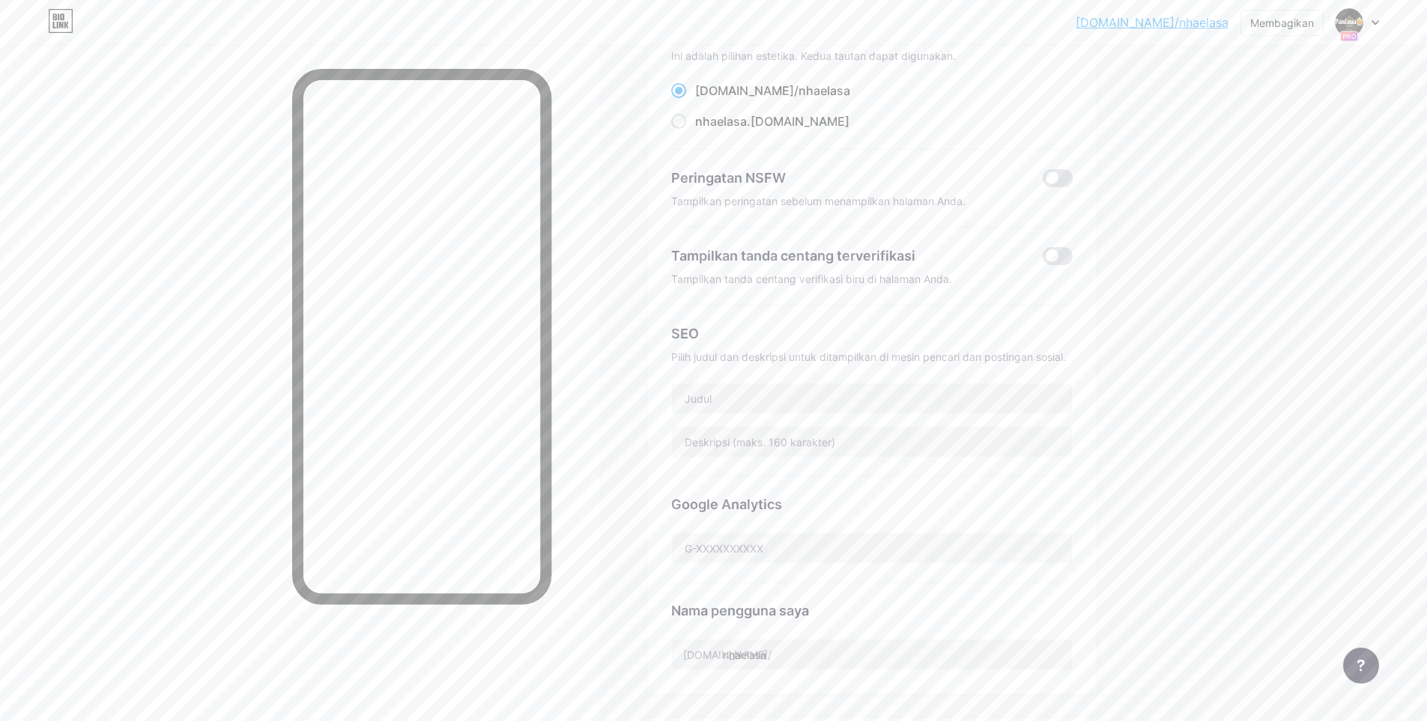
scroll to position [150, 0]
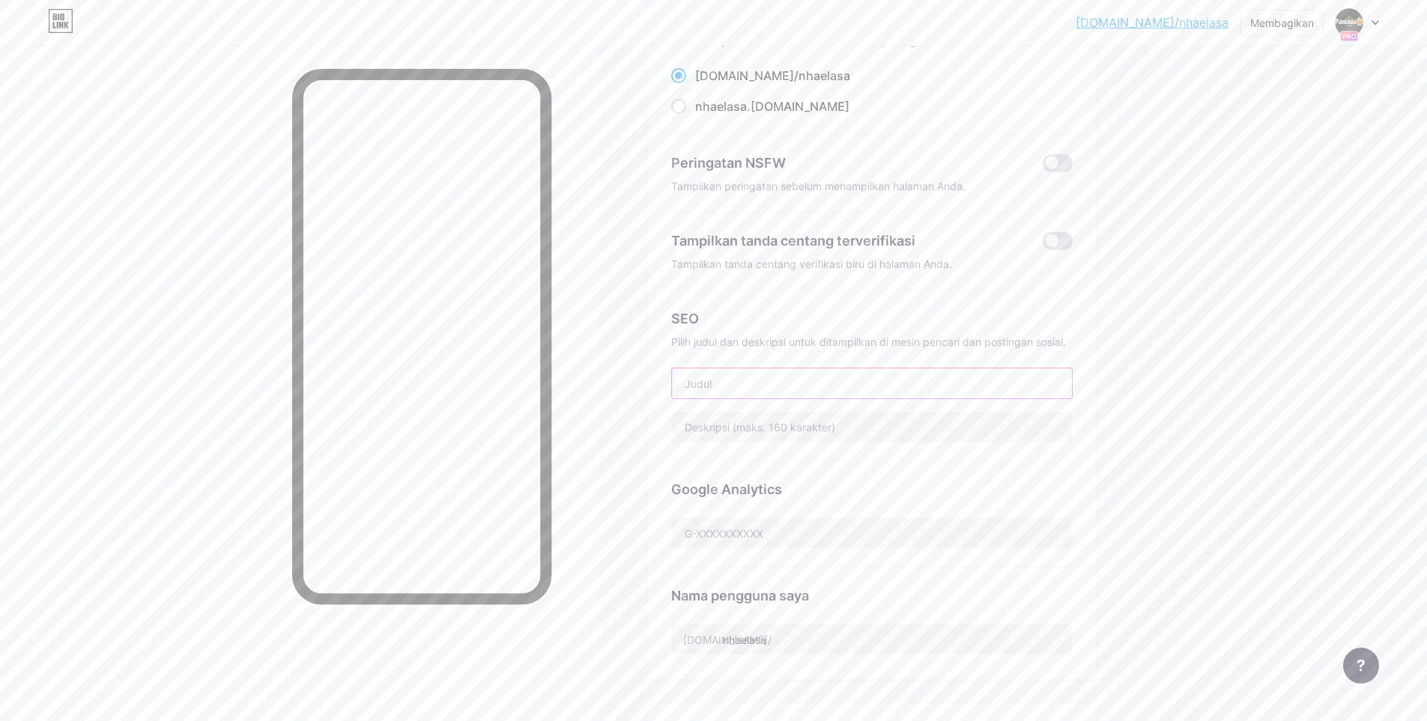
click at [821, 383] on input "text" at bounding box center [872, 384] width 400 height 30
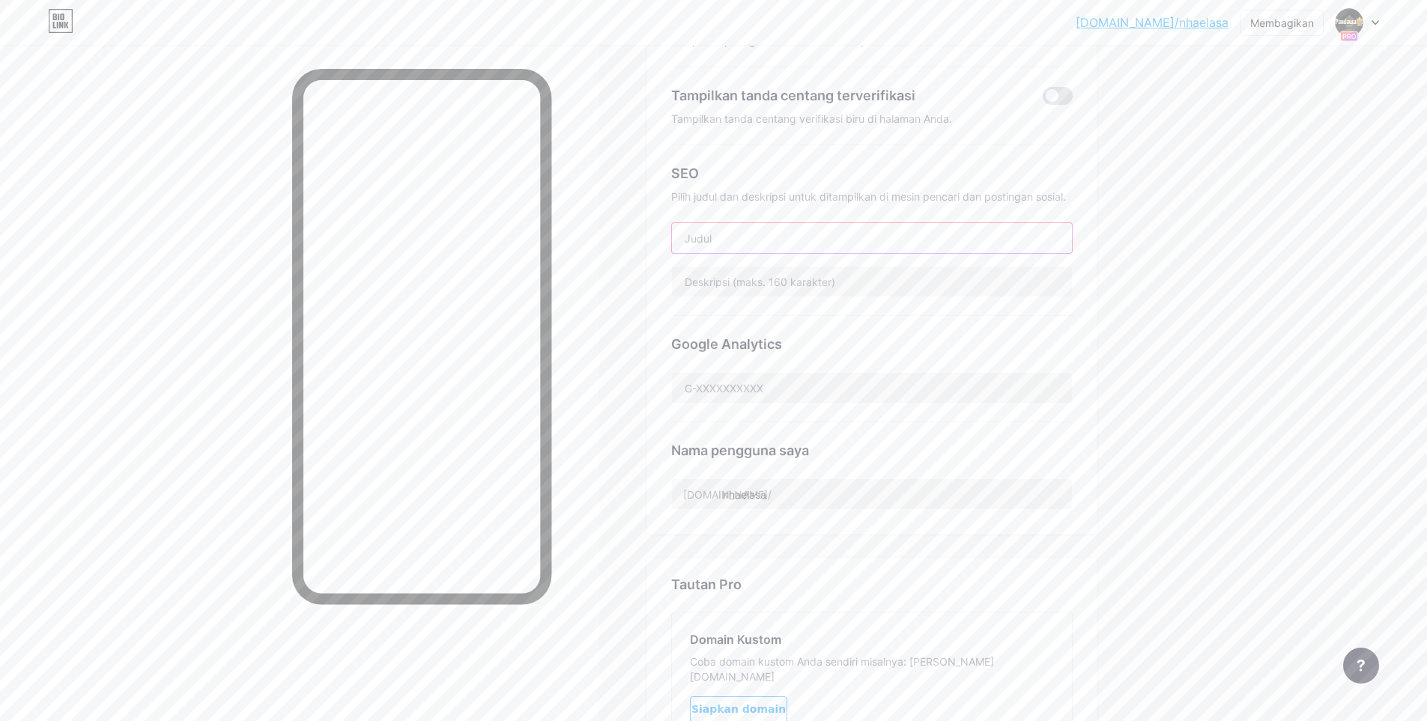
scroll to position [300, 0]
click at [801, 492] on input "nhaelasa" at bounding box center [872, 490] width 400 height 30
click at [635, 435] on div "Tautan Kecerdasan buatan BARU Postingan Desain Pelanggan Statistik Pengaturan T…" at bounding box center [640, 361] width 1281 height 1232
click at [765, 230] on input "text" at bounding box center [872, 234] width 400 height 30
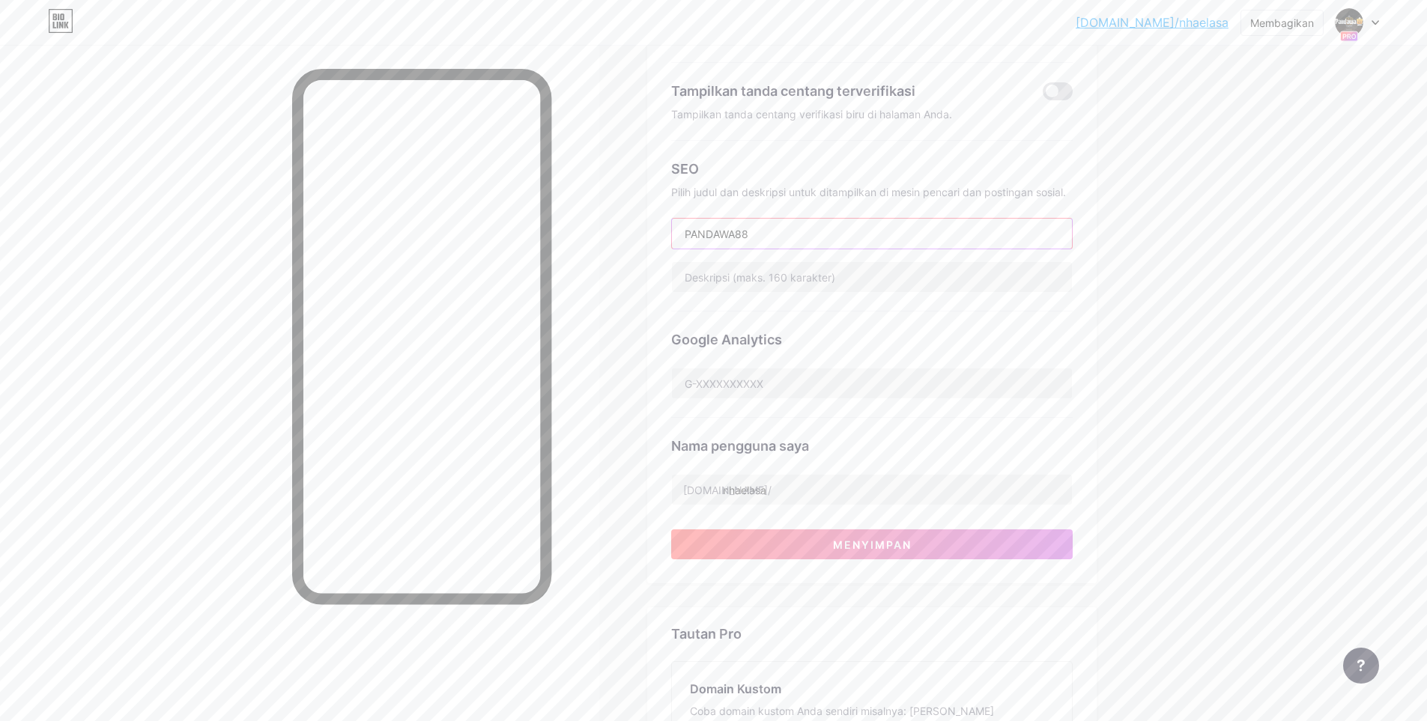
type input "PANDAWA88"
click at [638, 379] on div "Tautan Kecerdasan buatan BARU Postingan Desain Pelanggan Statistik Pengaturan T…" at bounding box center [640, 388] width 1281 height 1286
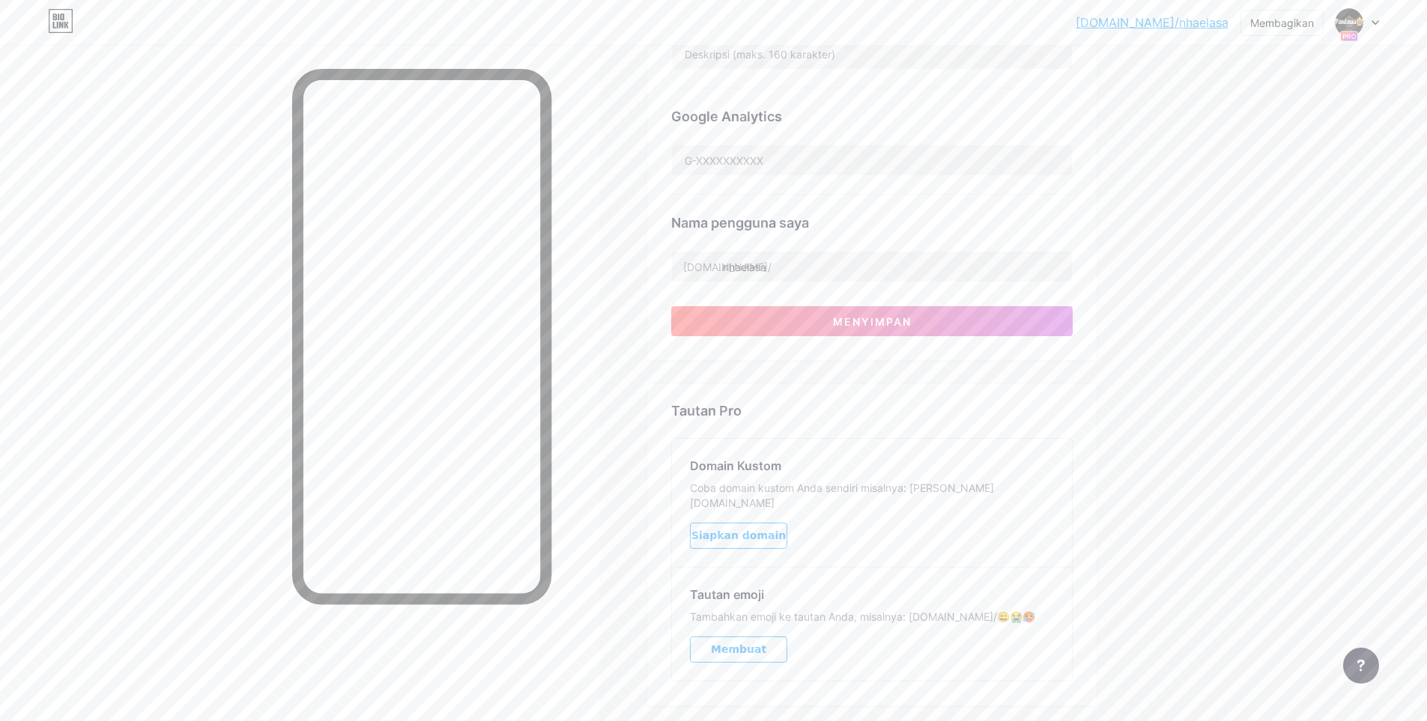
scroll to position [524, 0]
click at [756, 264] on input "nhaelasa" at bounding box center [872, 265] width 400 height 30
type input "pandawa88resmi"
click at [777, 317] on button "Menyimpan" at bounding box center [871, 320] width 401 height 30
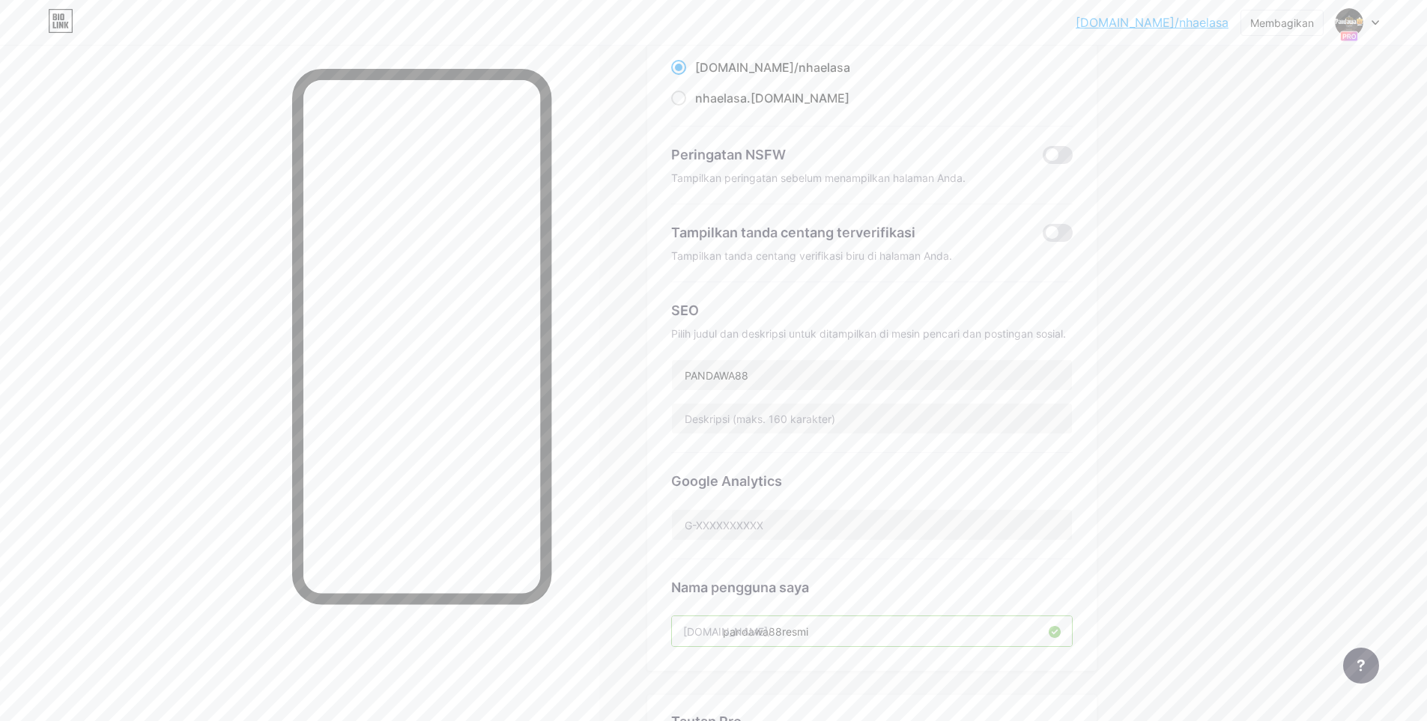
scroll to position [150, 0]
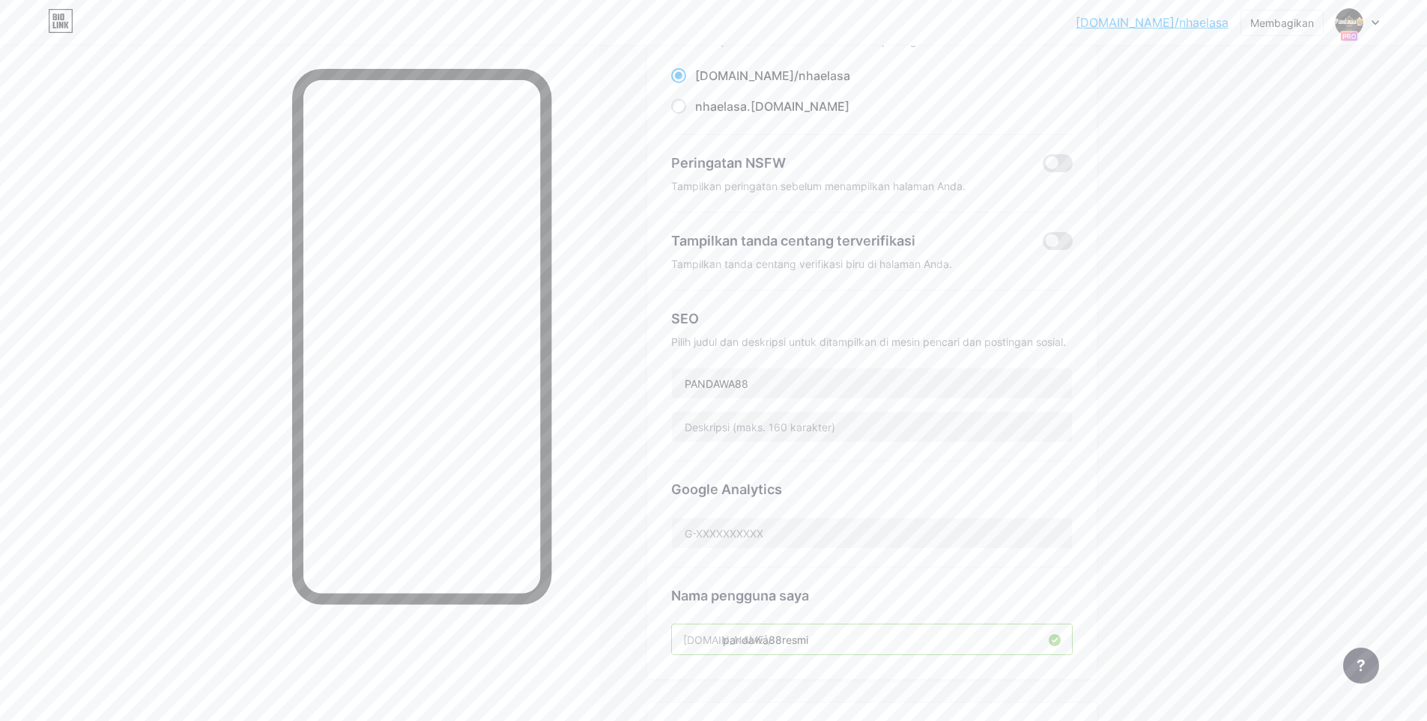
click at [636, 378] on div "Tautan Kecerdasan buatan BARU Postingan Desain Pelanggan Statistik Pengaturan T…" at bounding box center [640, 511] width 1281 height 1232
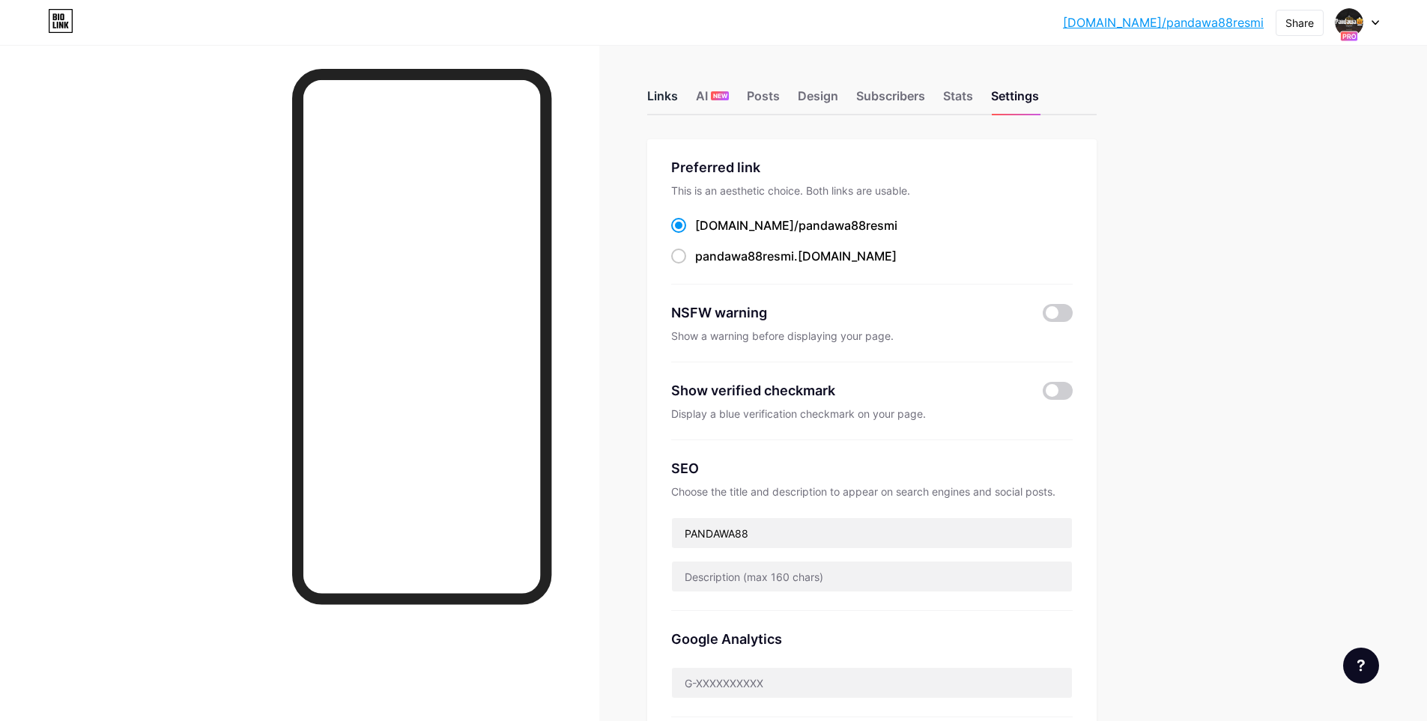
click at [664, 99] on div "Links" at bounding box center [662, 100] width 31 height 27
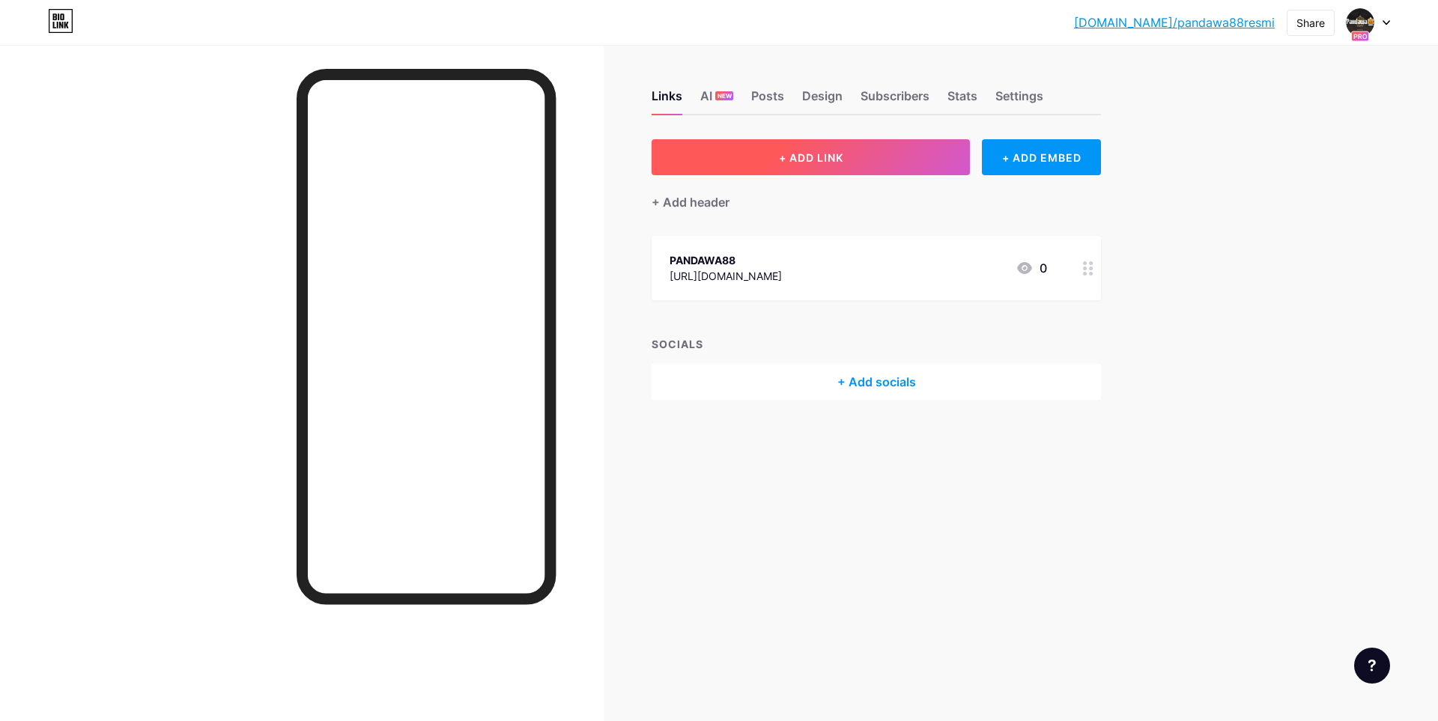
click at [834, 158] on span "+ ADD LINK" at bounding box center [811, 157] width 64 height 13
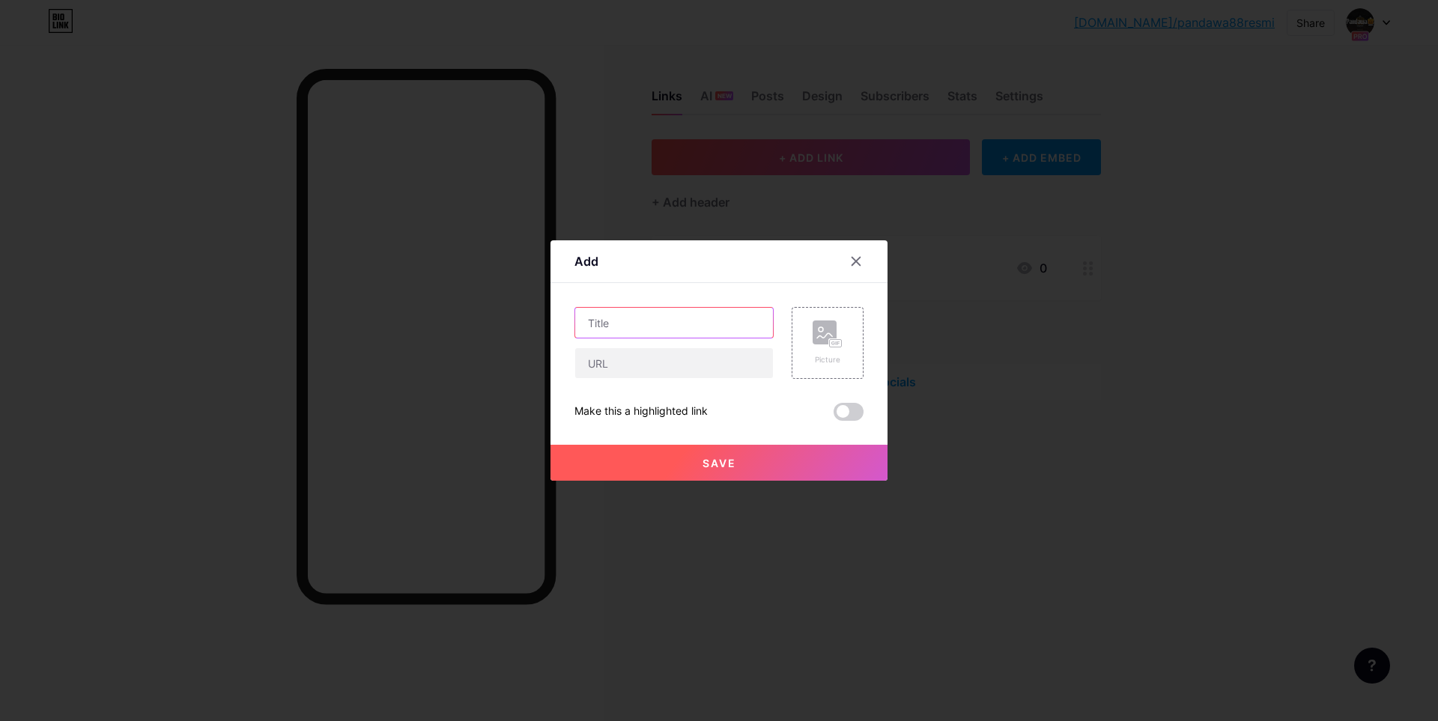
click at [687, 321] on input "text" at bounding box center [674, 323] width 198 height 30
type input "PANDAWA88 LOGIN"
click at [690, 368] on input "text" at bounding box center [674, 363] width 198 height 30
paste input "[URL][DOMAIN_NAME]"
type input "[URL][DOMAIN_NAME]"
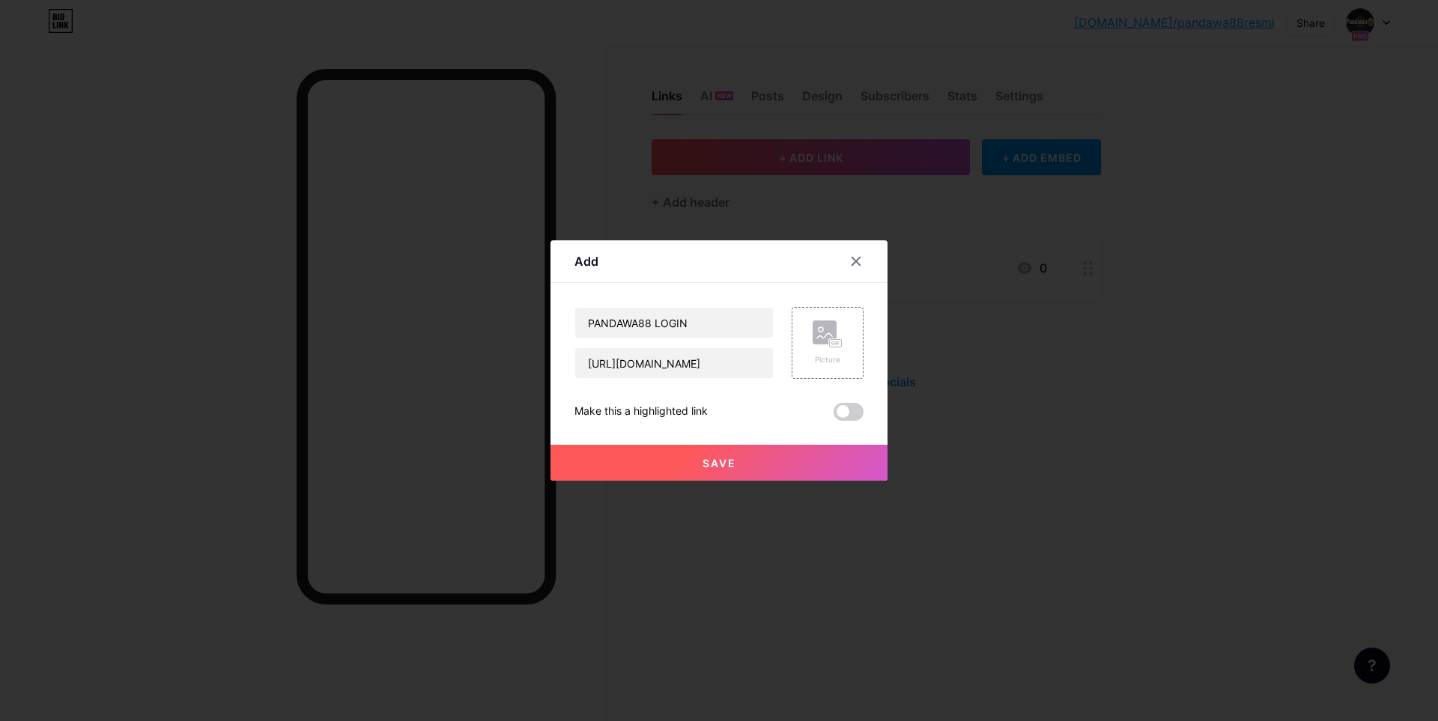
click at [701, 472] on button "Save" at bounding box center [719, 463] width 337 height 36
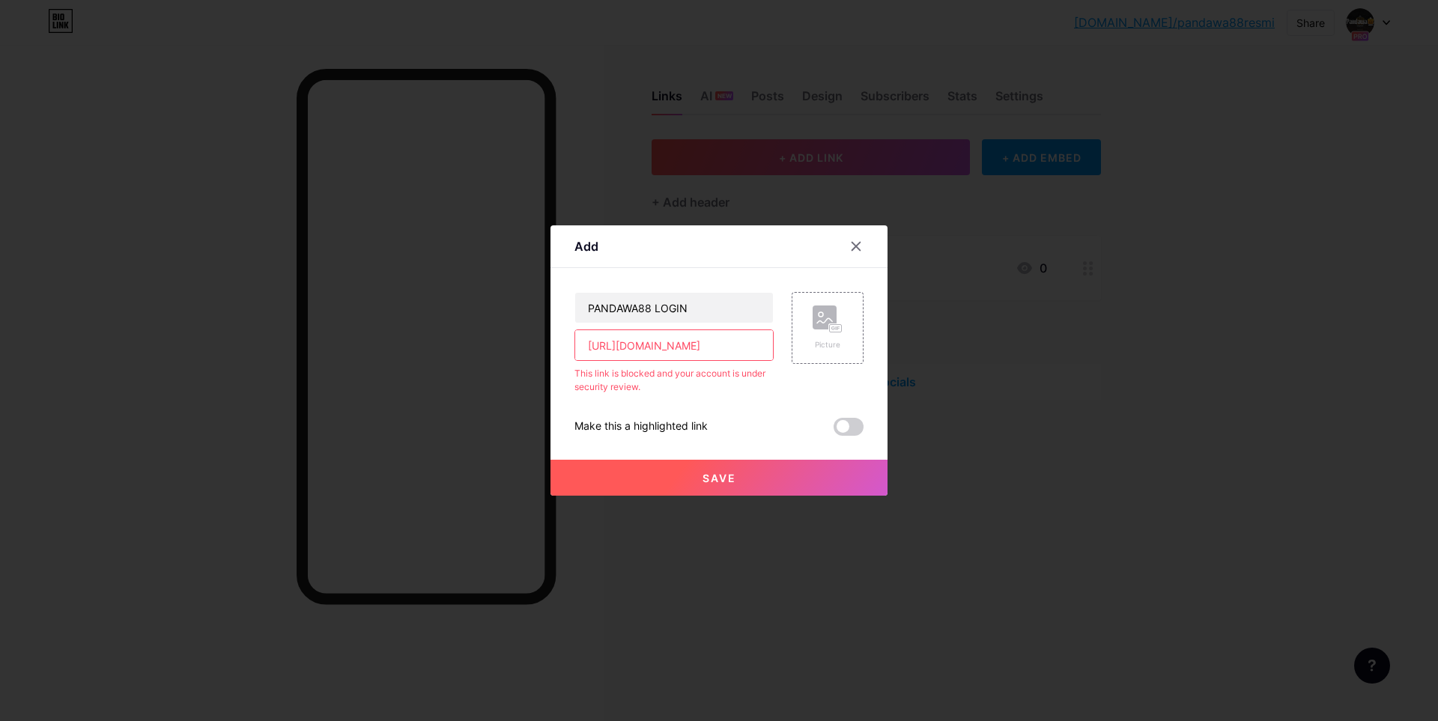
click at [735, 351] on input "[URL][DOMAIN_NAME]" at bounding box center [674, 345] width 198 height 30
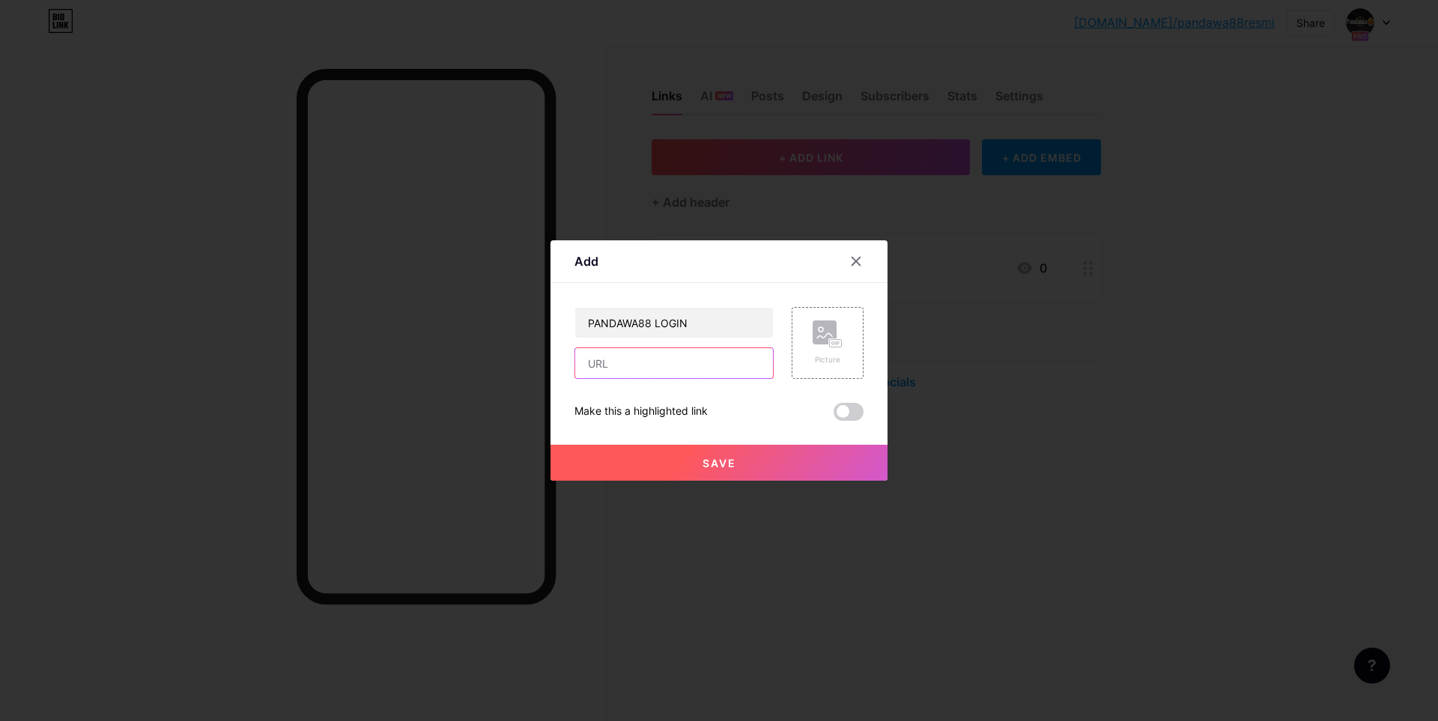
paste input "[URL][DOMAIN_NAME]"
type input "[URL][DOMAIN_NAME]"
click at [741, 461] on button "Save" at bounding box center [719, 463] width 337 height 36
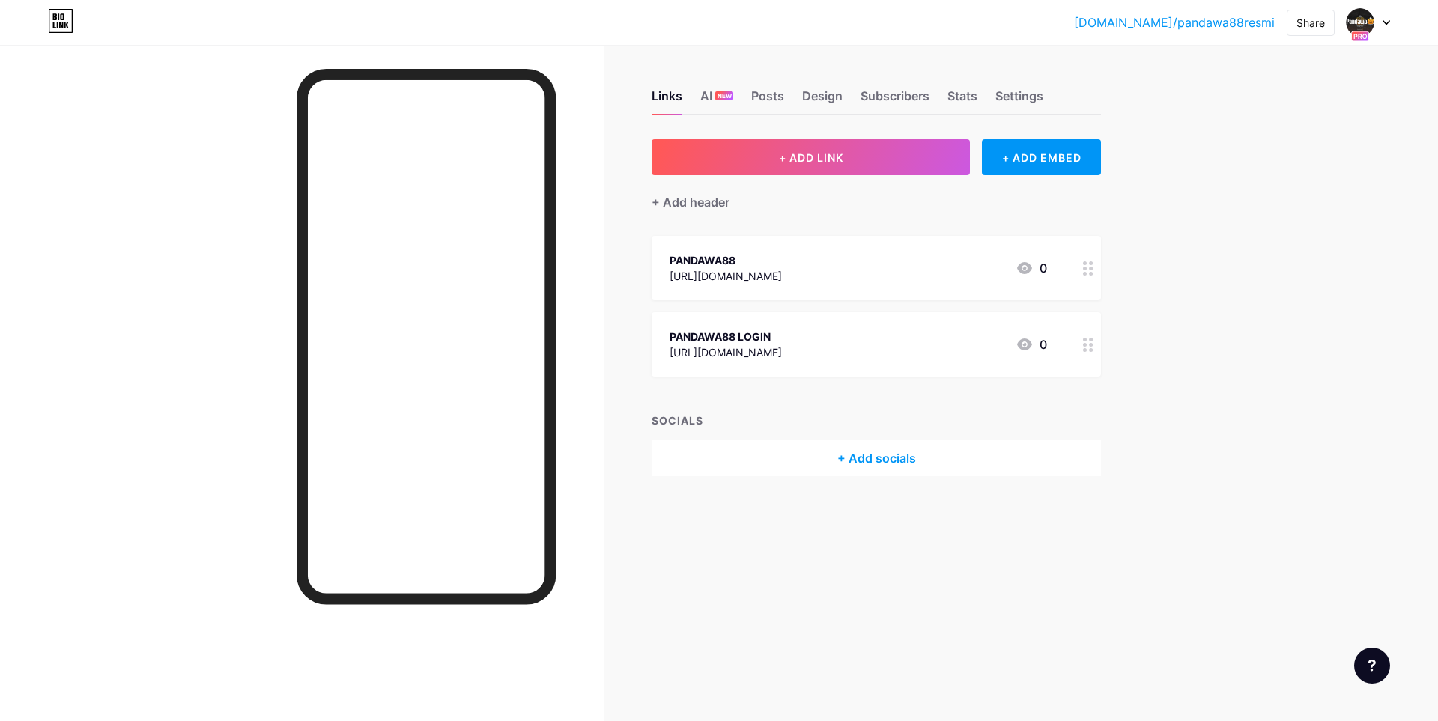
click at [1154, 330] on div "Links AI NEW Posts Design Subscribers Stats Settings + ADD LINK + ADD EMBED + A…" at bounding box center [582, 298] width 1164 height 506
click at [853, 157] on button "+ ADD LINK" at bounding box center [811, 157] width 318 height 36
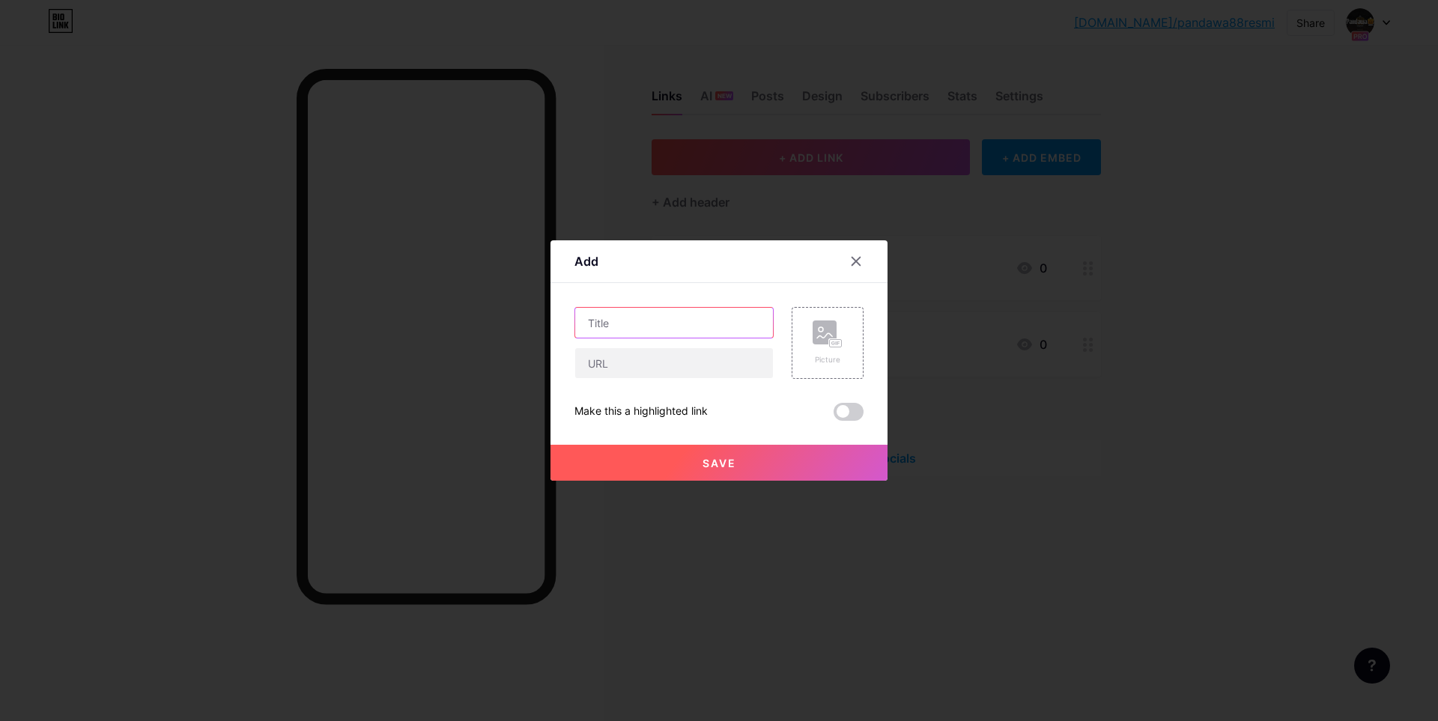
click at [667, 322] on input "text" at bounding box center [674, 323] width 198 height 30
click at [674, 310] on input "RTP" at bounding box center [674, 323] width 198 height 30
type input "PANDAWA88 RTP"
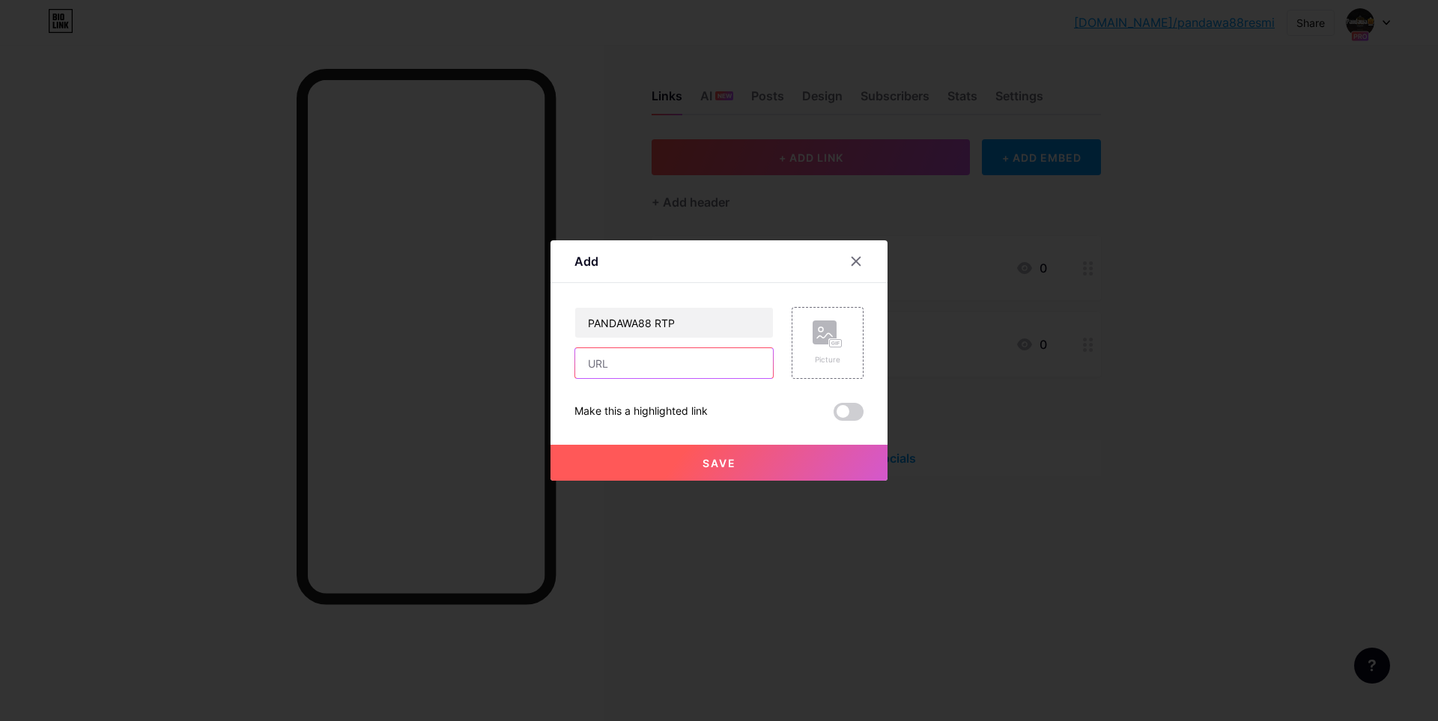
click at [664, 361] on input "text" at bounding box center [674, 363] width 198 height 30
paste input "[URL][DOMAIN_NAME]"
type input "[URL][DOMAIN_NAME]"
click at [689, 460] on button "Save" at bounding box center [719, 463] width 337 height 36
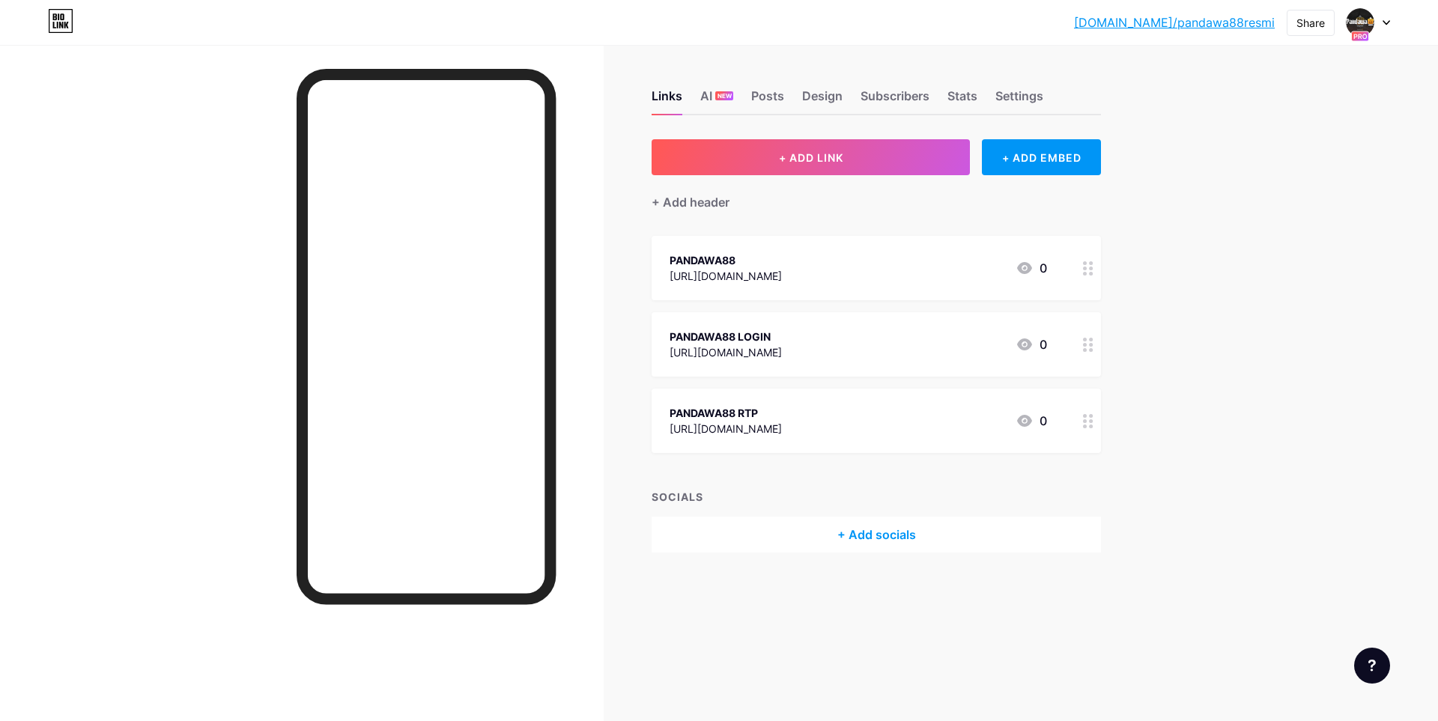
click at [1171, 395] on div "[DOMAIN_NAME]/pandaw... [DOMAIN_NAME]/pandawa88resmi Share Switch accounts PAND…" at bounding box center [719, 360] width 1438 height 721
click at [219, 366] on div at bounding box center [302, 405] width 604 height 721
